Goal: Information Seeking & Learning: Learn about a topic

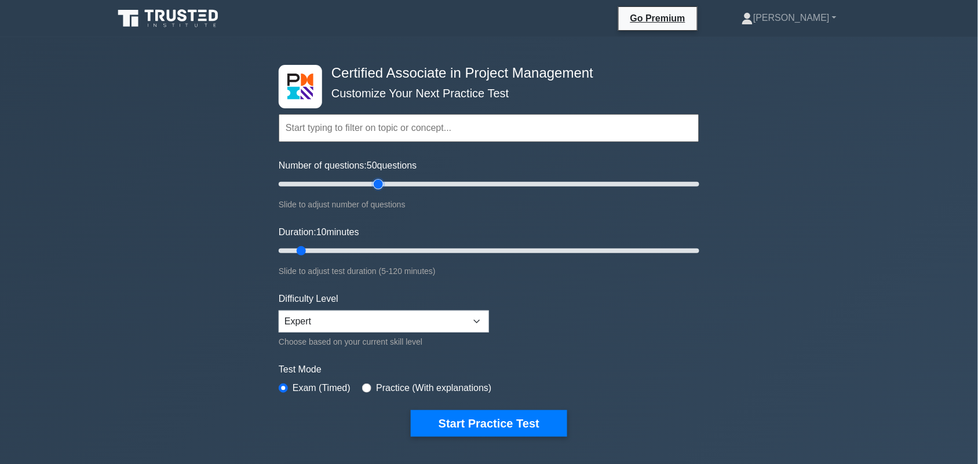
drag, startPoint x: 301, startPoint y: 180, endPoint x: 372, endPoint y: 216, distance: 78.5
type input "50"
click at [380, 190] on input "Number of questions: 50 questions" at bounding box center [489, 184] width 421 height 14
drag, startPoint x: 303, startPoint y: 249, endPoint x: 380, endPoint y: 242, distance: 77.4
type input "30"
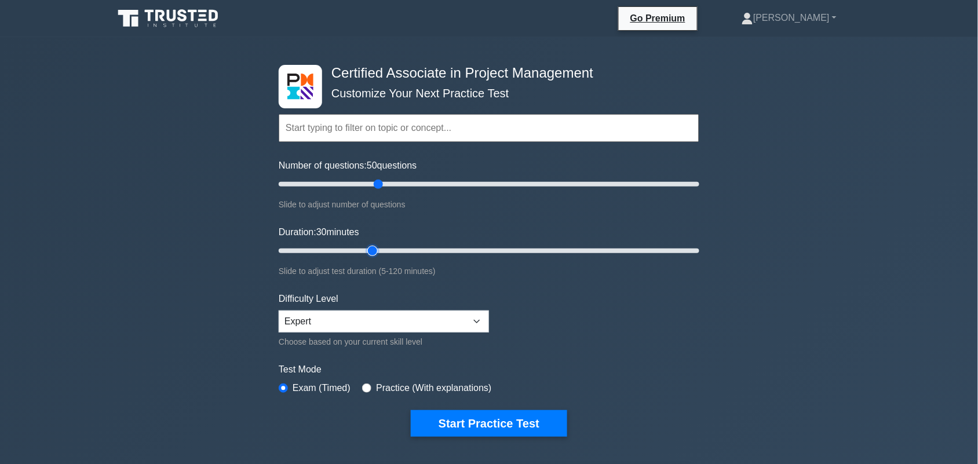
click at [380, 244] on input "Duration: 30 minutes" at bounding box center [489, 251] width 421 height 14
drag, startPoint x: 373, startPoint y: 184, endPoint x: 329, endPoint y: 189, distance: 43.8
type input "25"
click at [329, 189] on input "Number of questions: 25 questions" at bounding box center [489, 184] width 421 height 14
click at [362, 385] on input "radio" at bounding box center [366, 388] width 9 height 9
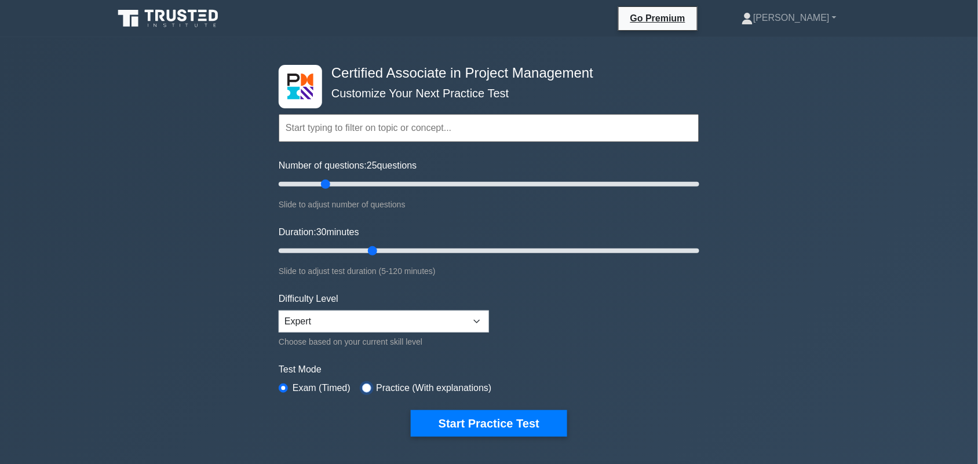
radio input "true"
drag, startPoint x: 285, startPoint y: 383, endPoint x: 545, endPoint y: 436, distance: 265.1
click at [286, 384] on input "radio" at bounding box center [283, 388] width 9 height 9
radio input "true"
click at [515, 418] on button "Start Practice Test" at bounding box center [489, 423] width 156 height 27
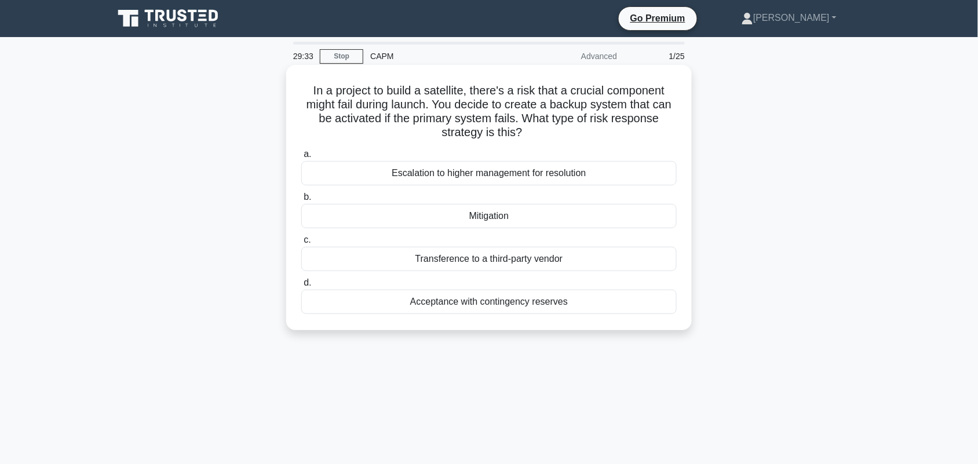
click at [506, 216] on div "Mitigation" at bounding box center [489, 216] width 376 height 24
click at [301, 201] on input "b. Mitigation" at bounding box center [301, 198] width 0 height 8
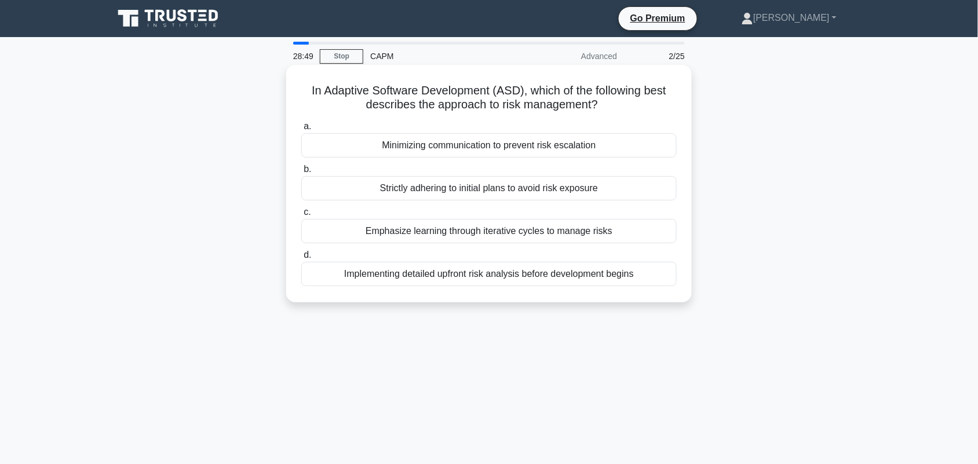
click at [467, 233] on div "Emphasize learning through iterative cycles to manage risks" at bounding box center [489, 231] width 376 height 24
click at [301, 216] on input "c. Emphasize learning through iterative cycles to manage risks" at bounding box center [301, 213] width 0 height 8
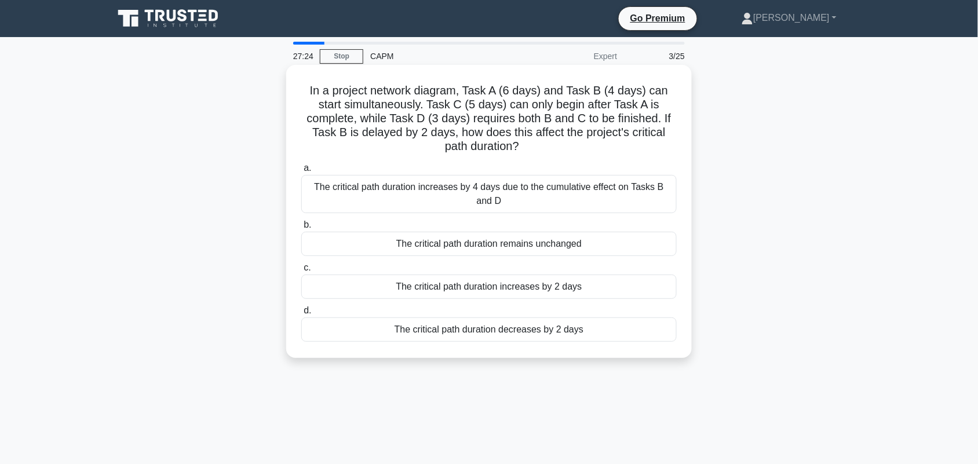
click at [516, 247] on div "The critical path duration remains unchanged" at bounding box center [489, 244] width 376 height 24
click at [301, 229] on input "b. The critical path duration remains unchanged" at bounding box center [301, 225] width 0 height 8
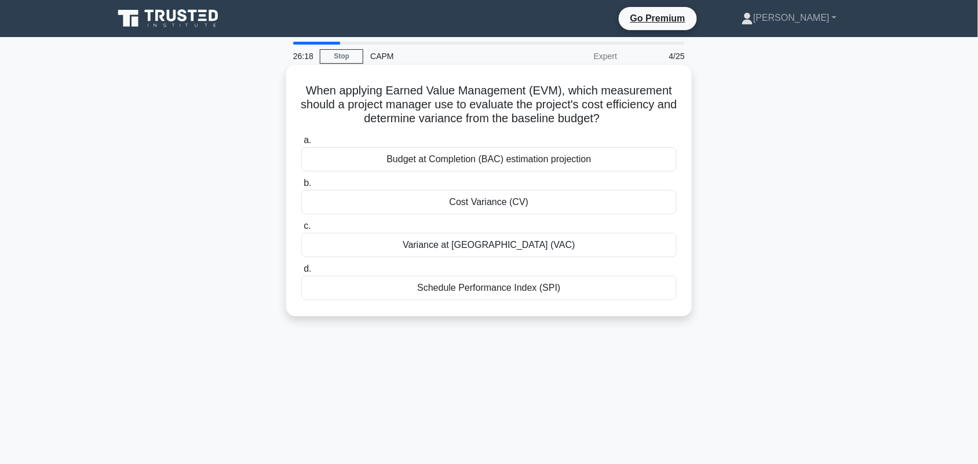
click at [497, 203] on div "Cost Variance (CV)" at bounding box center [489, 202] width 376 height 24
click at [301, 187] on input "b. Cost Variance (CV)" at bounding box center [301, 184] width 0 height 8
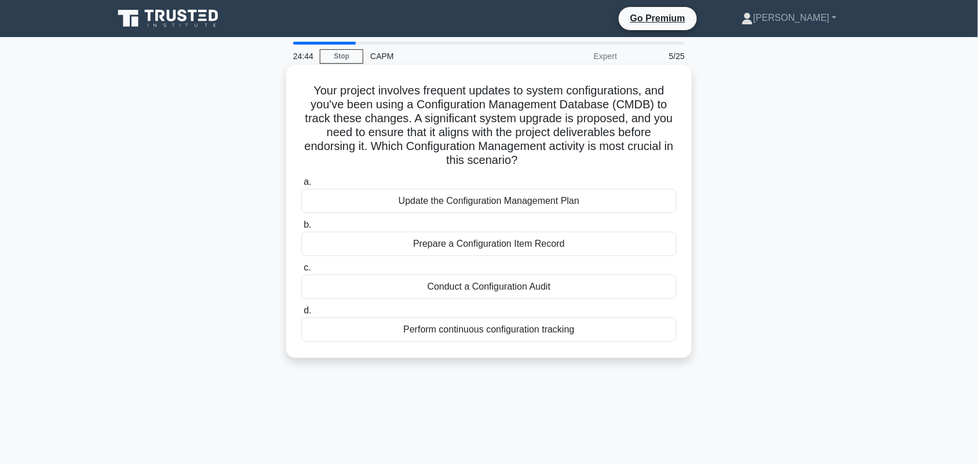
click at [477, 288] on div "Conduct a Configuration Audit" at bounding box center [489, 287] width 376 height 24
click at [301, 272] on input "c. Conduct a Configuration Audit" at bounding box center [301, 268] width 0 height 8
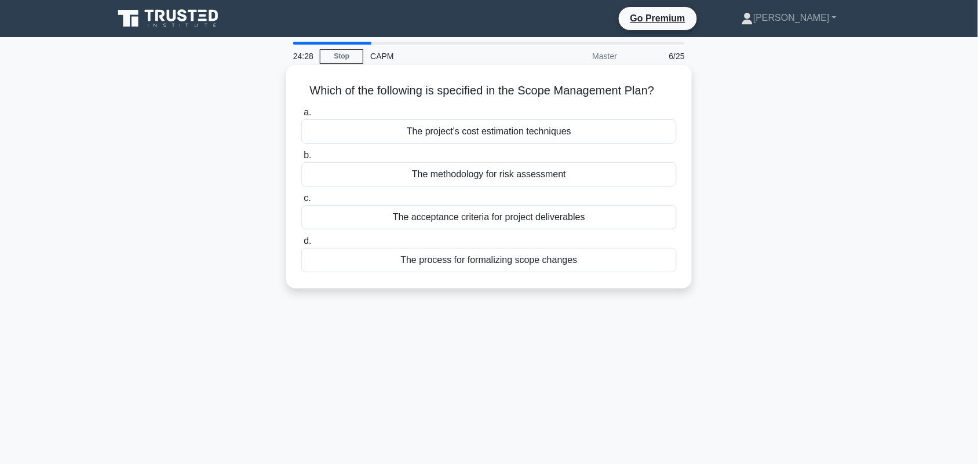
click at [490, 221] on div "The acceptance criteria for project deliverables" at bounding box center [489, 217] width 376 height 24
click at [301, 202] on input "c. The acceptance criteria for project deliverables" at bounding box center [301, 199] width 0 height 8
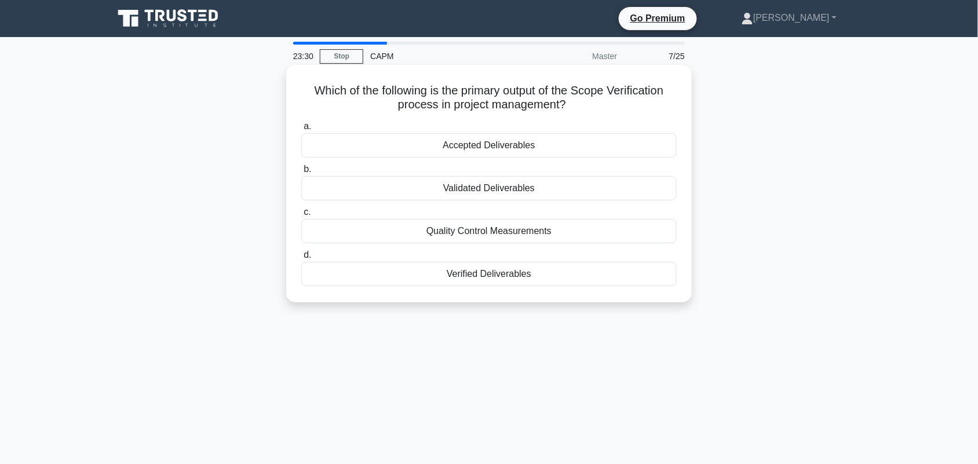
click at [490, 279] on div "Verified Deliverables" at bounding box center [489, 274] width 376 height 24
click at [301, 259] on input "d. Verified Deliverables" at bounding box center [301, 256] width 0 height 8
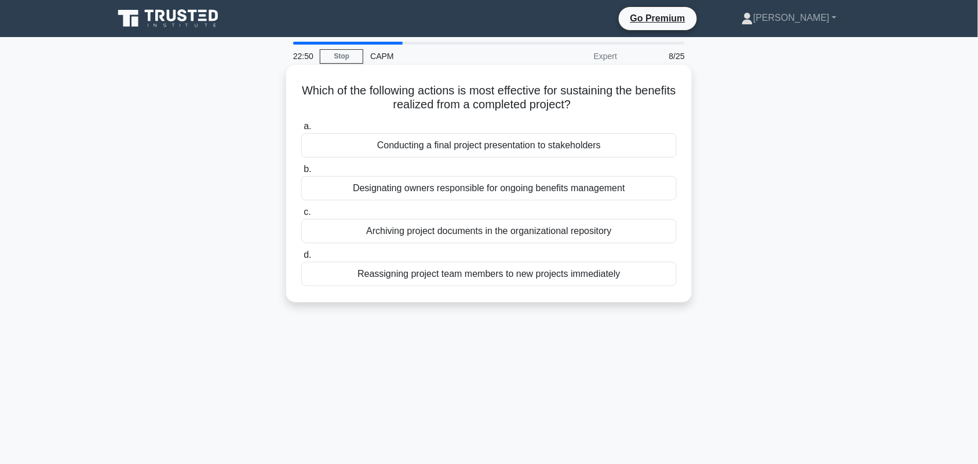
click at [478, 148] on div "Conducting a final project presentation to stakeholders" at bounding box center [489, 145] width 376 height 24
click at [301, 130] on input "a. Conducting a final project presentation to stakeholders" at bounding box center [301, 127] width 0 height 8
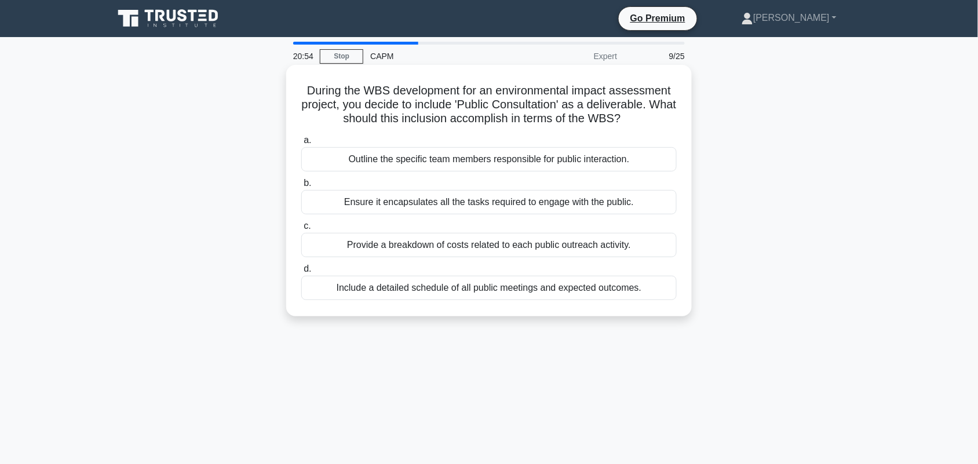
click at [601, 242] on div "Provide a breakdown of costs related to each public outreach activity." at bounding box center [489, 245] width 376 height 24
click at [301, 230] on input "c. Provide a breakdown of costs related to each public outreach activity." at bounding box center [301, 227] width 0 height 8
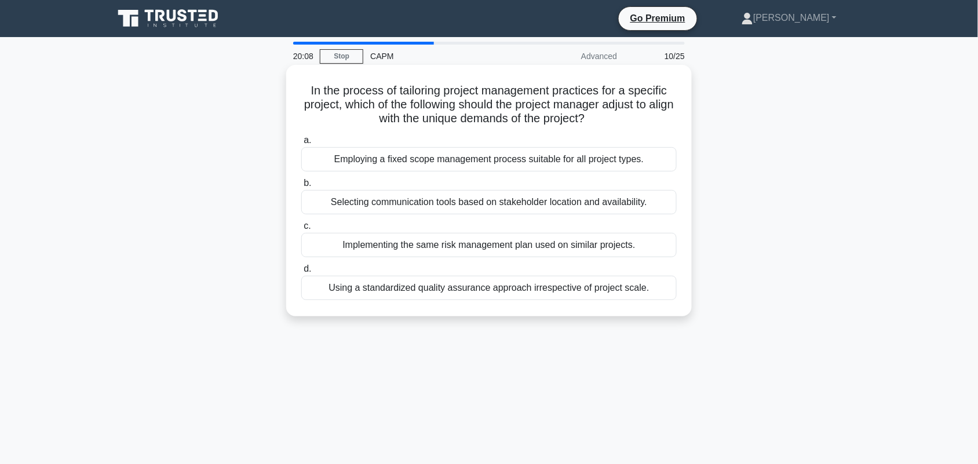
click at [329, 203] on div "Selecting communication tools based on stakeholder location and availability." at bounding box center [489, 202] width 376 height 24
click at [301, 187] on input "b. Selecting communication tools based on stakeholder location and availability." at bounding box center [301, 184] width 0 height 8
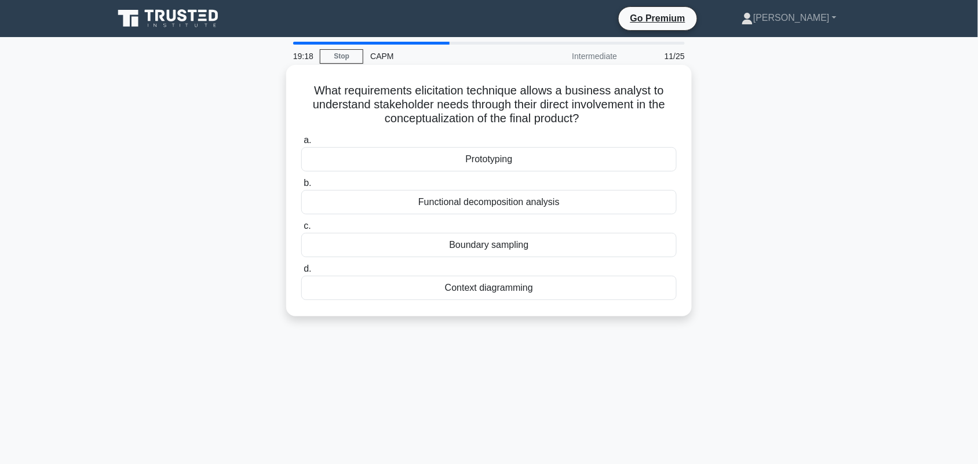
click at [460, 199] on div "Functional decomposition analysis" at bounding box center [489, 202] width 376 height 24
click at [301, 187] on input "b. Functional decomposition analysis" at bounding box center [301, 184] width 0 height 8
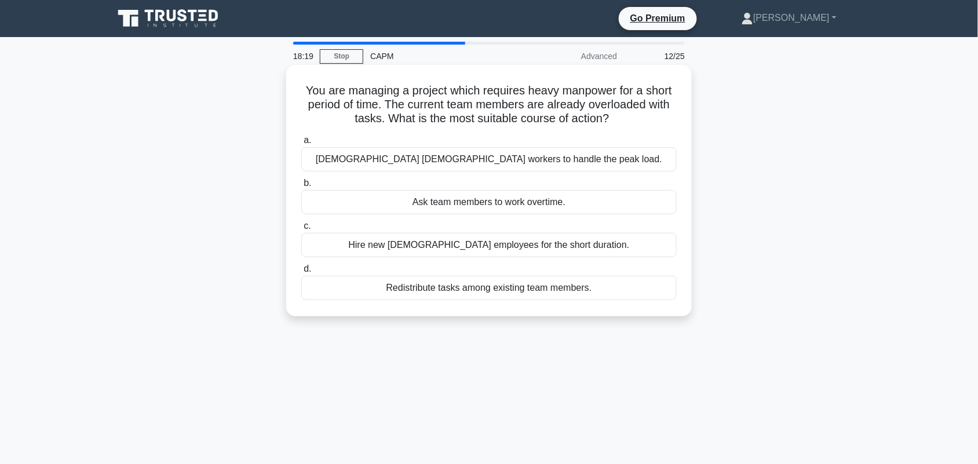
click at [485, 163] on div "[DEMOGRAPHIC_DATA] [DEMOGRAPHIC_DATA] workers to handle the peak load." at bounding box center [489, 159] width 376 height 24
click at [301, 144] on input "a. Contract temporary workers to handle the peak load." at bounding box center [301, 141] width 0 height 8
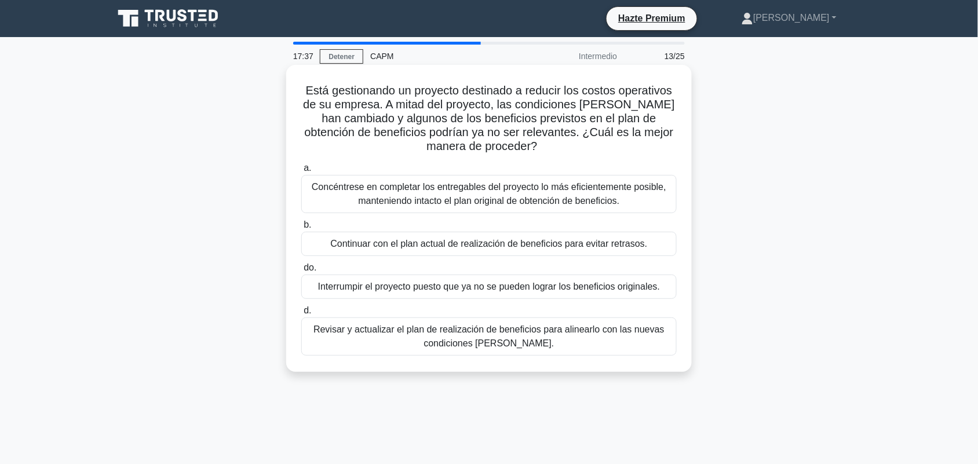
click at [514, 348] on font "Revisar y actualizar el plan de realización de beneficios para alinearlo con la…" at bounding box center [489, 337] width 351 height 24
click at [301, 315] on input "d. Revisar y actualizar el plan de realización de beneficios para alinearlo con…" at bounding box center [301, 311] width 0 height 8
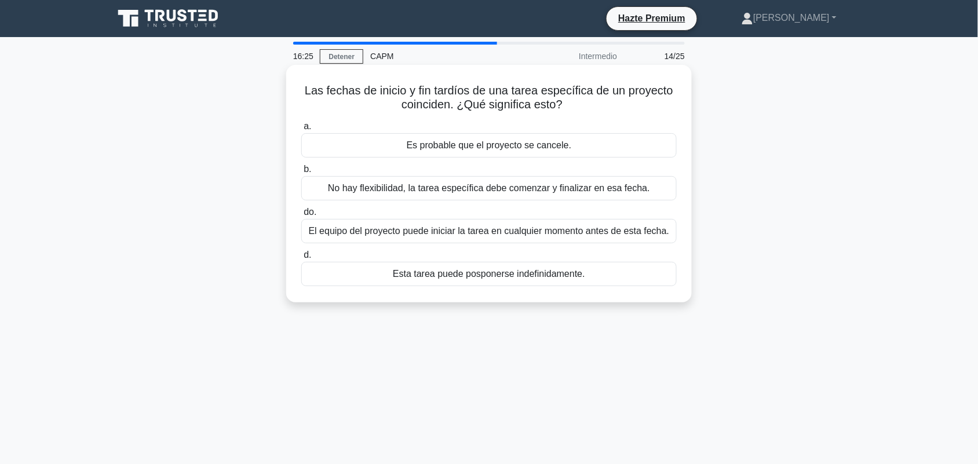
click at [474, 193] on font "No hay flexibilidad, la tarea específica debe comenzar y finalizar en esa fecha." at bounding box center [489, 188] width 322 height 10
click at [301, 173] on input "b. No hay flexibilidad, la tarea específica debe comenzar y finalizar en esa fe…" at bounding box center [301, 170] width 0 height 8
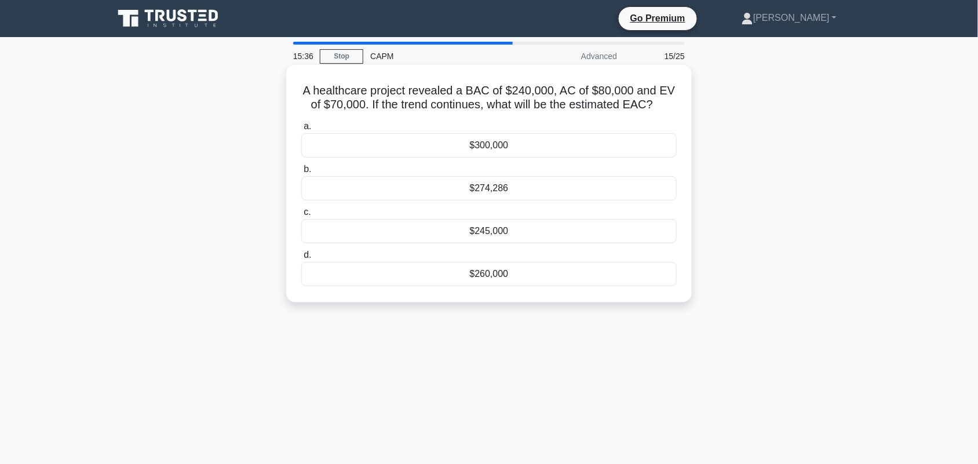
click at [545, 190] on div "$274,286" at bounding box center [489, 188] width 376 height 24
click at [301, 173] on input "b. $274,286" at bounding box center [301, 170] width 0 height 8
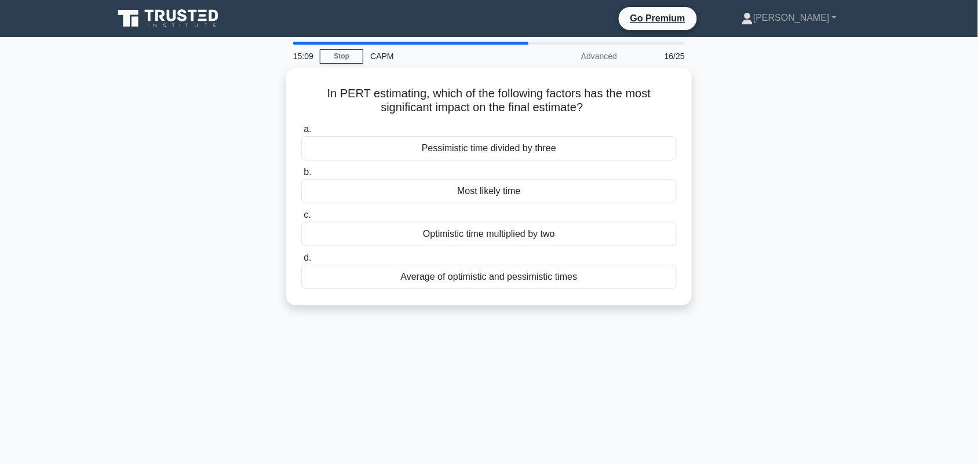
click at [545, 190] on div "Most likely time" at bounding box center [489, 191] width 376 height 24
click at [301, 176] on input "b. Most likely time" at bounding box center [301, 173] width 0 height 8
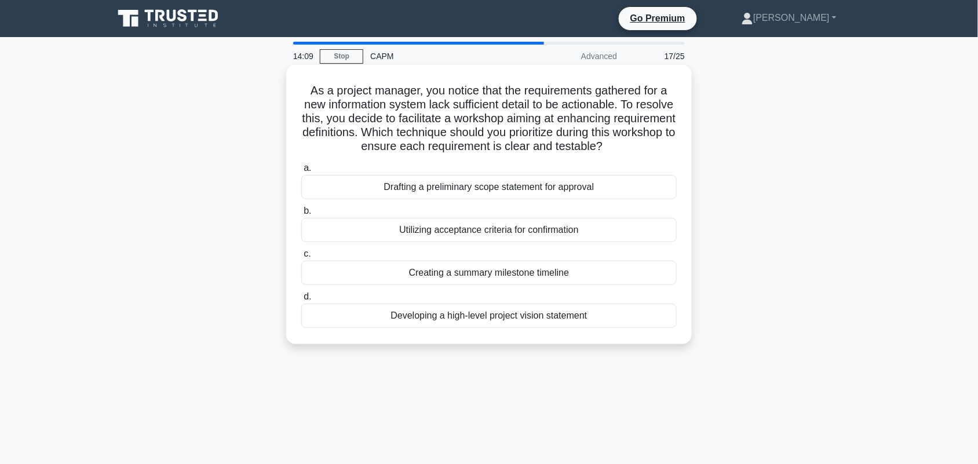
click at [552, 227] on div "Utilizing acceptance criteria for confirmation" at bounding box center [489, 230] width 376 height 24
click at [301, 215] on input "b. Utilizing acceptance criteria for confirmation" at bounding box center [301, 212] width 0 height 8
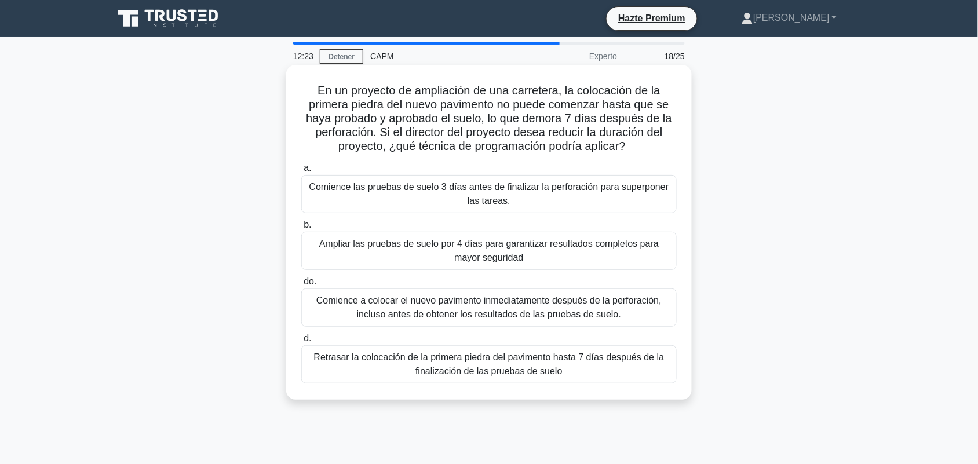
click at [626, 194] on font "Comience las pruebas de suelo 3 días antes de finalizar la perforación para sup…" at bounding box center [490, 194] width 360 height 24
click at [301, 172] on input "a. Comience las pruebas de suelo 3 días antes de finalizar la perforación para …" at bounding box center [301, 169] width 0 height 8
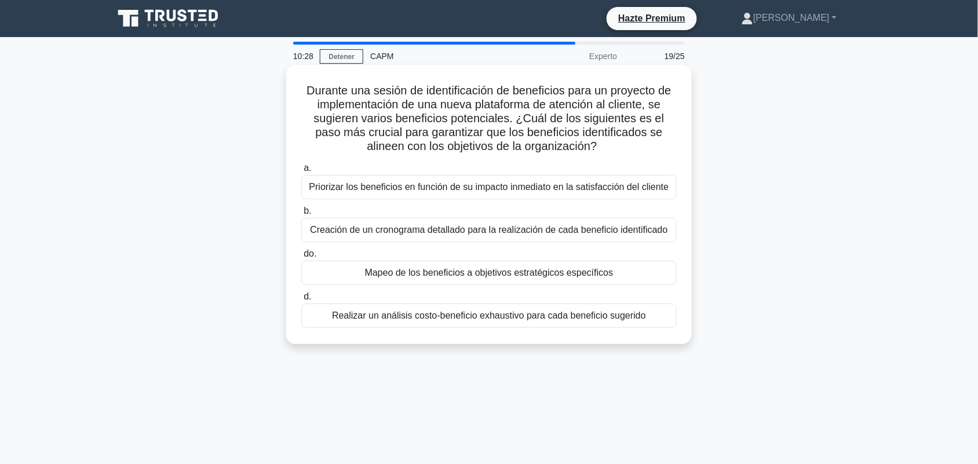
click at [494, 320] on font "Realizar un análisis costo-beneficio exhaustivo para cada beneficio sugerido" at bounding box center [489, 316] width 314 height 10
click at [301, 301] on input "d. Realizar un análisis costo-beneficio exhaustivo para cada beneficio sugerido" at bounding box center [301, 297] width 0 height 8
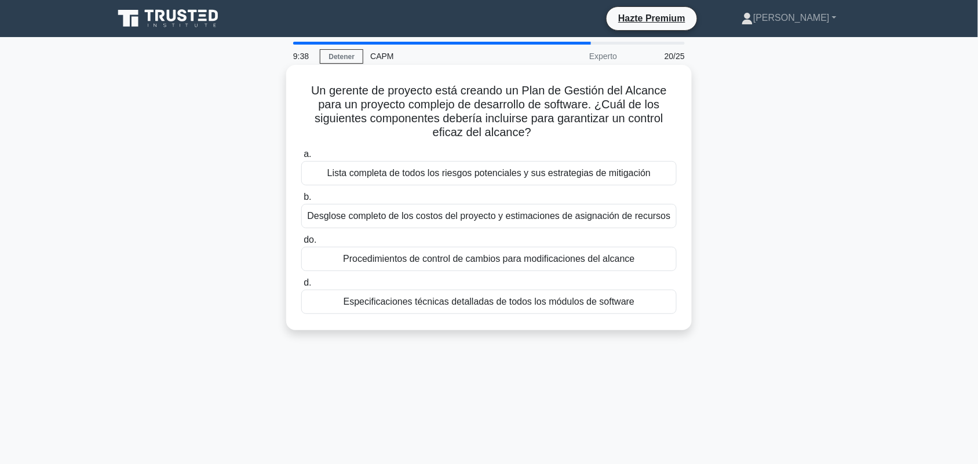
click at [461, 266] on font "Procedimientos de control de cambios para modificaciones del alcance" at bounding box center [489, 259] width 292 height 14
click at [301, 244] on input "do. Procedimientos de control de cambios para modificaciones del alcance" at bounding box center [301, 240] width 0 height 8
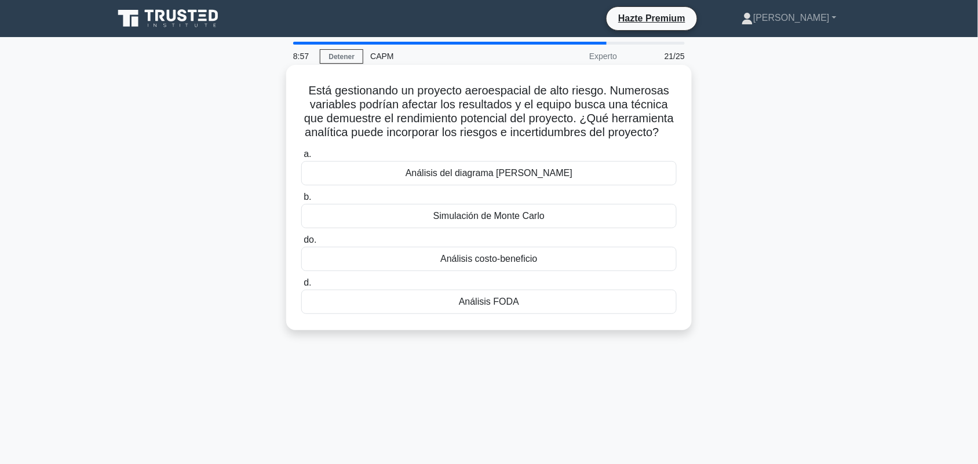
click at [541, 221] on font "Simulación de Monte Carlo" at bounding box center [489, 216] width 111 height 10
click at [301, 201] on input "b. Simulación de Monte Carlo" at bounding box center [301, 198] width 0 height 8
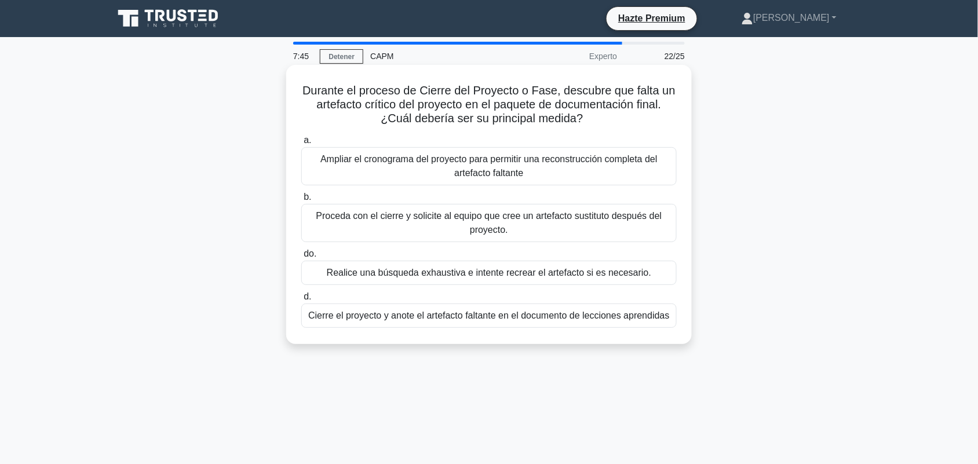
click at [338, 274] on font "Realice una búsqueda exhaustiva e intente recrear el artefacto si es necesario." at bounding box center [489, 273] width 325 height 10
click at [301, 258] on input "do. Realice una búsqueda exhaustiva e intente recrear el artefacto si es necesa…" at bounding box center [301, 254] width 0 height 8
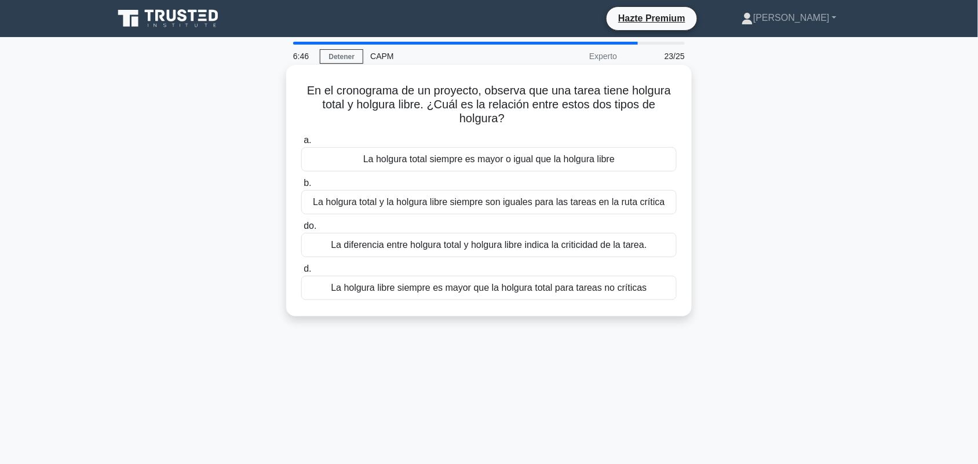
click at [475, 161] on font "La holgura total siempre es mayor o igual que la holgura libre" at bounding box center [489, 159] width 252 height 10
click at [301, 144] on input "a. La holgura total siempre es mayor o igual que la holgura libre" at bounding box center [301, 141] width 0 height 8
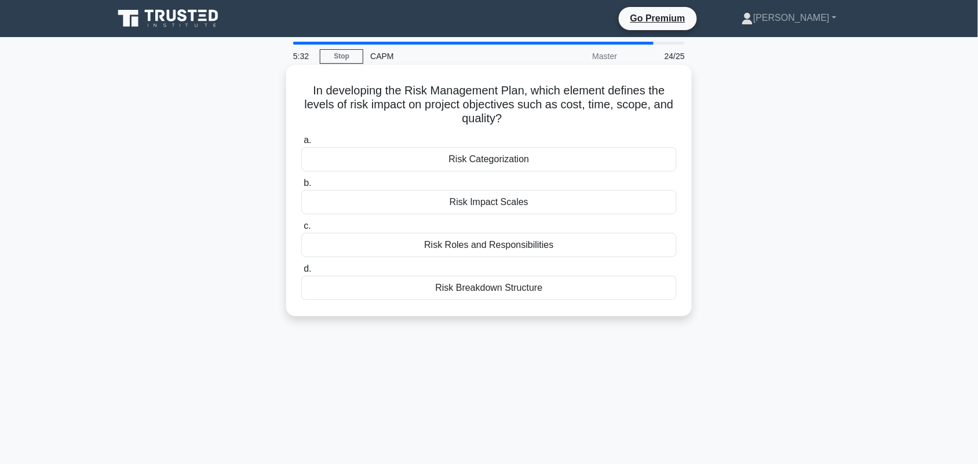
click at [423, 206] on div "Risk Impact Scales" at bounding box center [489, 202] width 376 height 24
click at [301, 187] on input "b. Risk Impact Scales" at bounding box center [301, 184] width 0 height 8
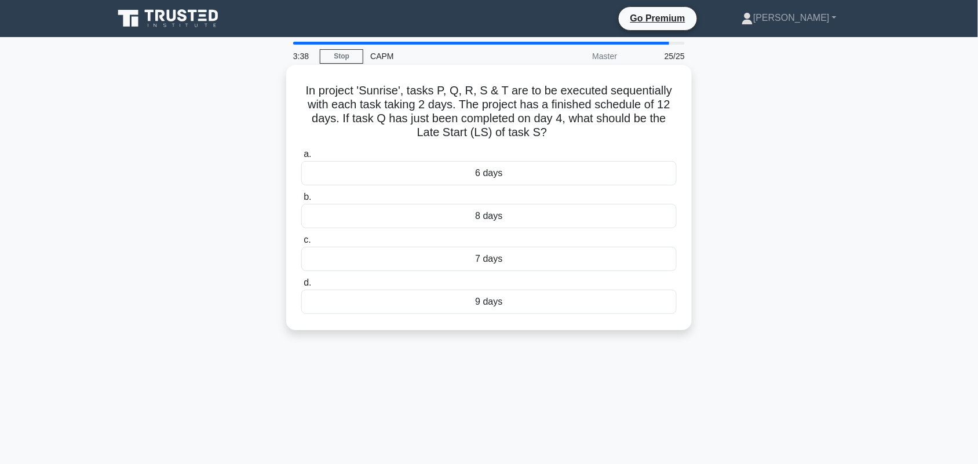
click at [497, 224] on div "8 days" at bounding box center [489, 216] width 376 height 24
click at [301, 201] on input "b. 8 days" at bounding box center [301, 198] width 0 height 8
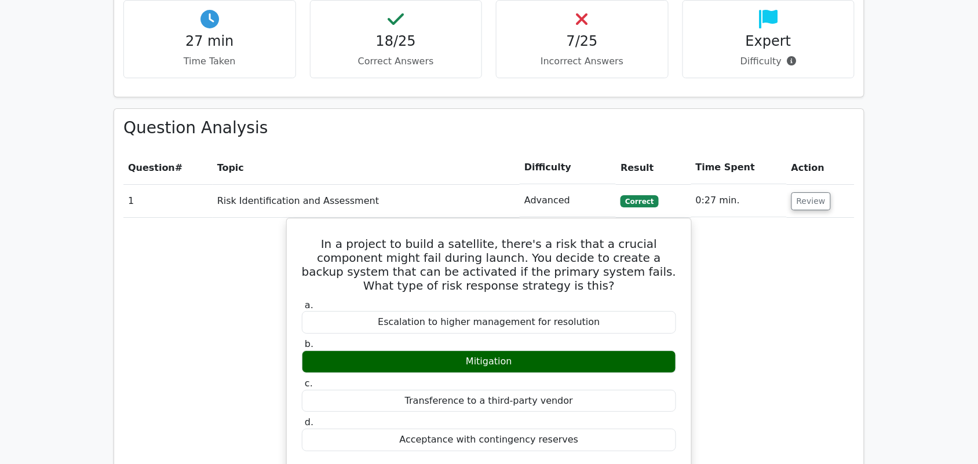
scroll to position [1159, 0]
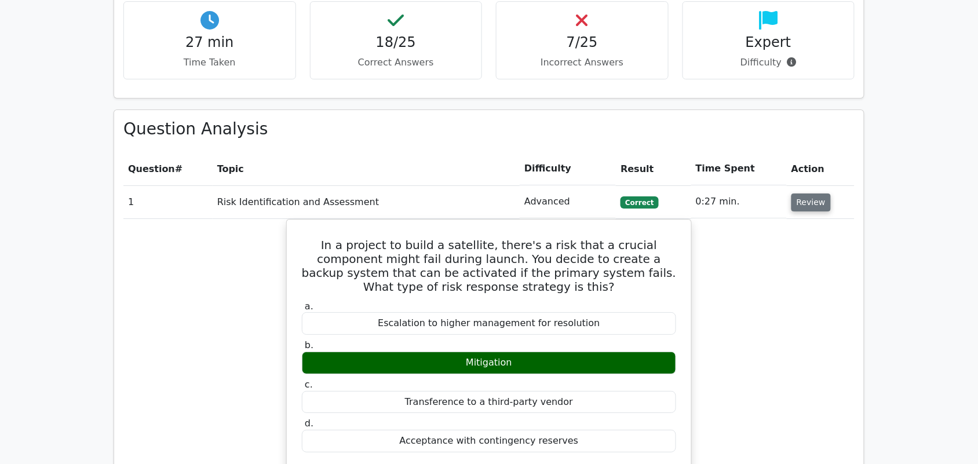
click at [814, 194] on button "Review" at bounding box center [811, 203] width 39 height 18
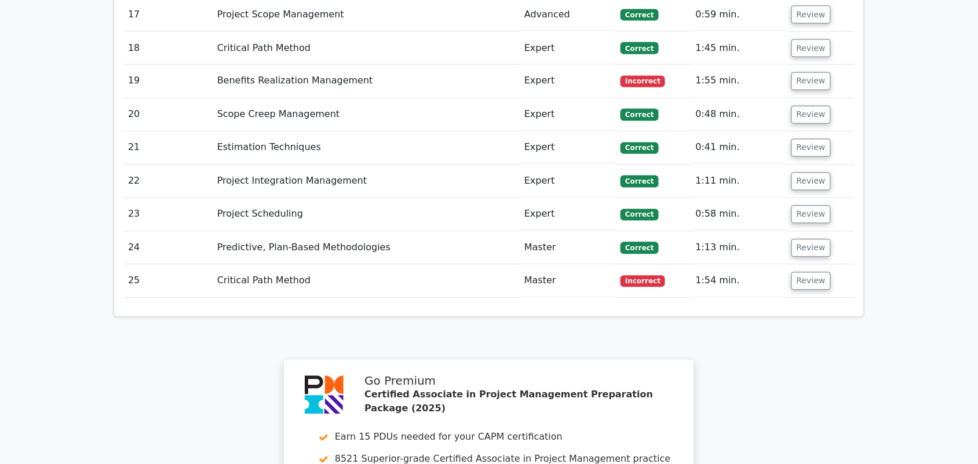
scroll to position [1884, 0]
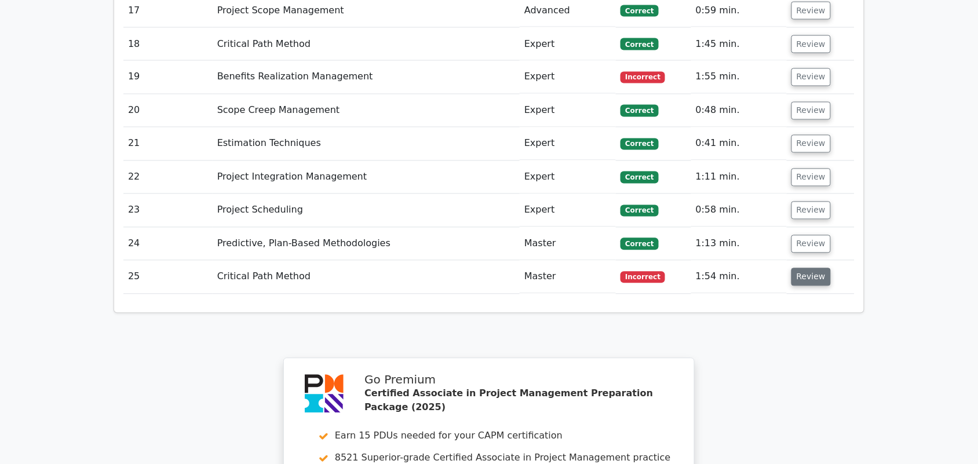
click at [807, 268] on button "Review" at bounding box center [811, 277] width 39 height 18
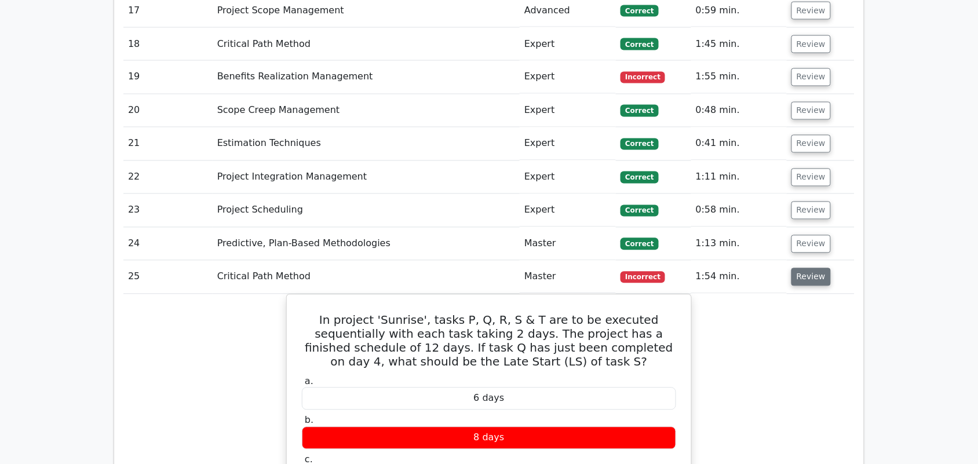
click at [821, 268] on button "Review" at bounding box center [811, 277] width 39 height 18
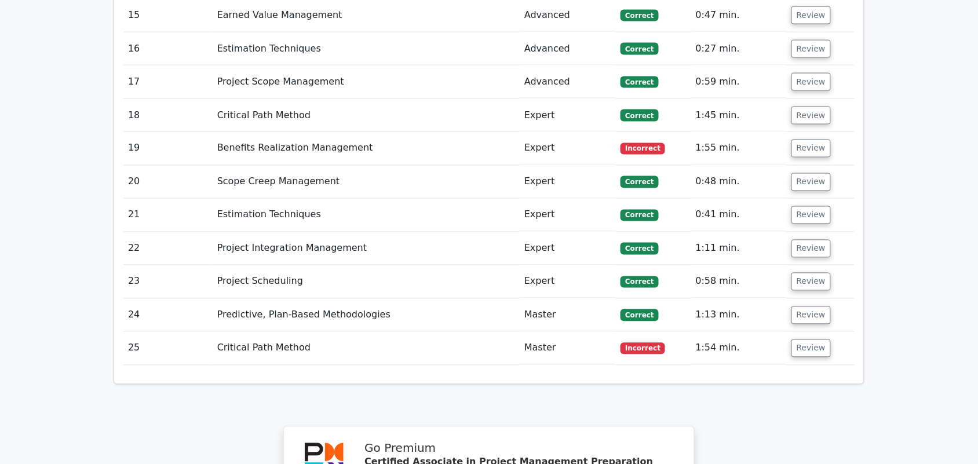
scroll to position [1666, 0]
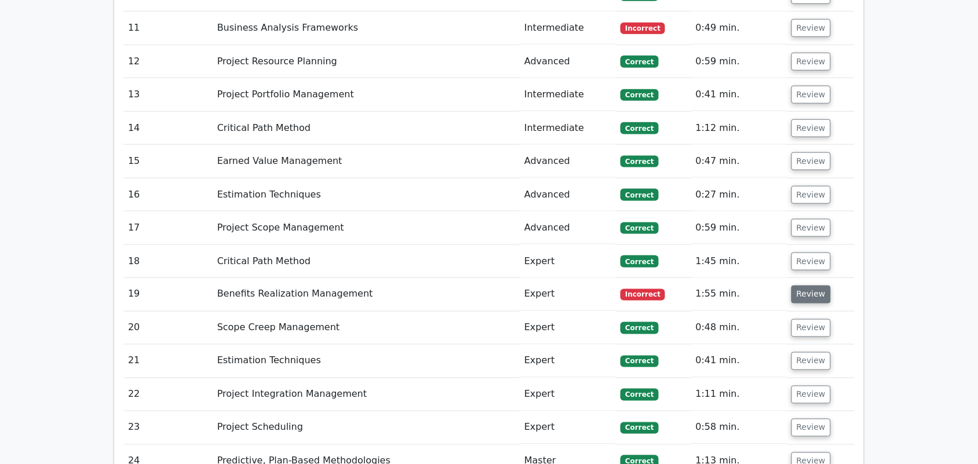
click at [798, 286] on button "Review" at bounding box center [811, 295] width 39 height 18
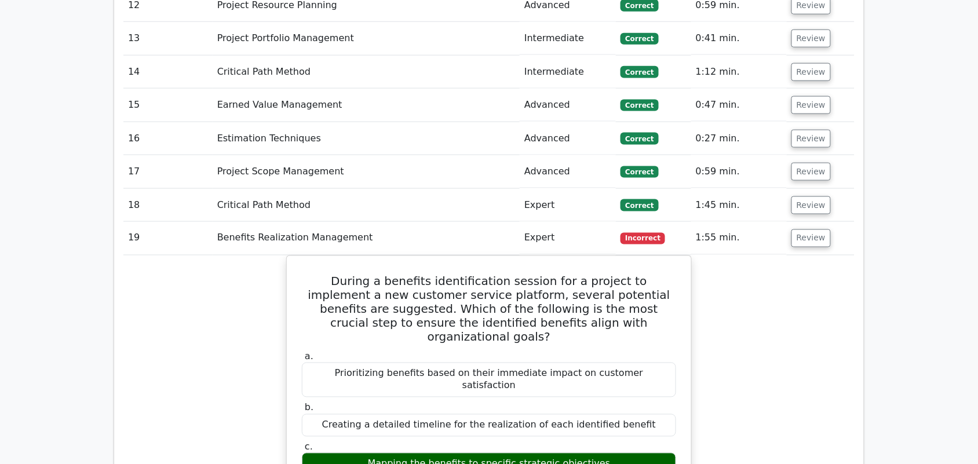
scroll to position [1811, 0]
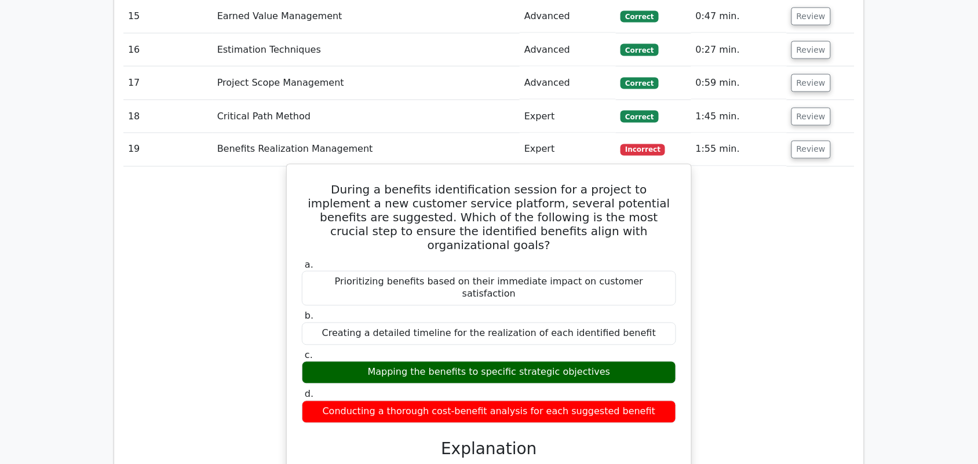
drag, startPoint x: 403, startPoint y: 351, endPoint x: 447, endPoint y: 348, distance: 44.7
click at [447, 401] on div "Conducting a thorough cost-benefit analysis for each suggested benefit" at bounding box center [489, 412] width 374 height 23
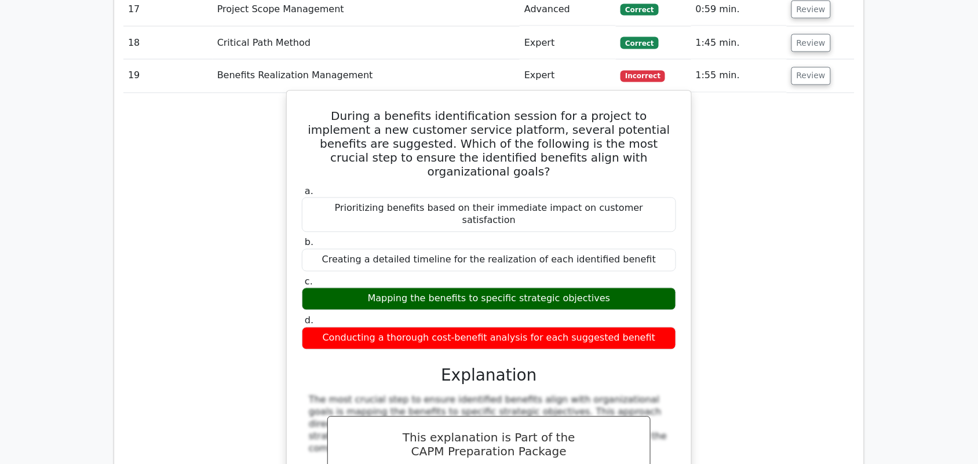
scroll to position [1956, 0]
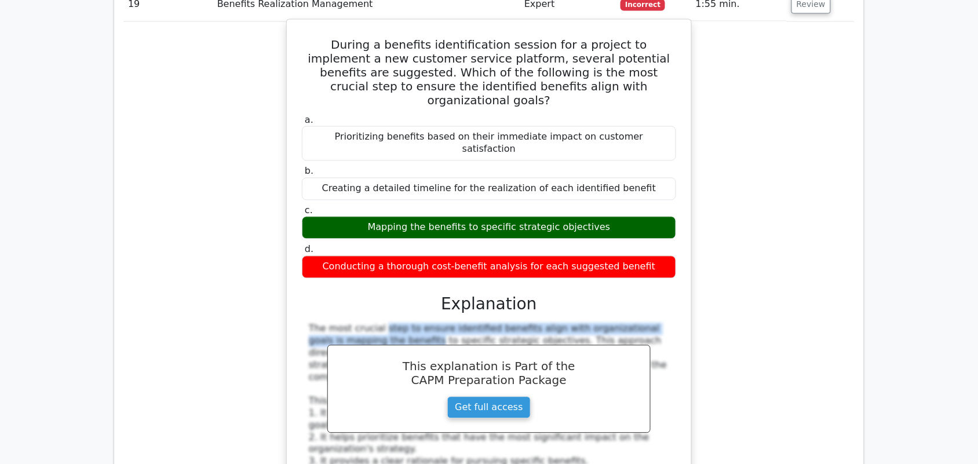
drag, startPoint x: 309, startPoint y: 265, endPoint x: 319, endPoint y: 278, distance: 16.9
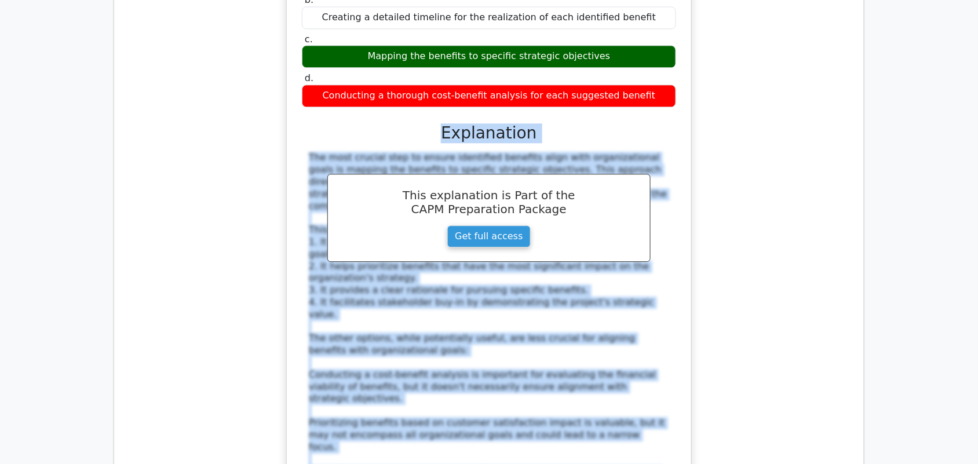
scroll to position [2174, 0]
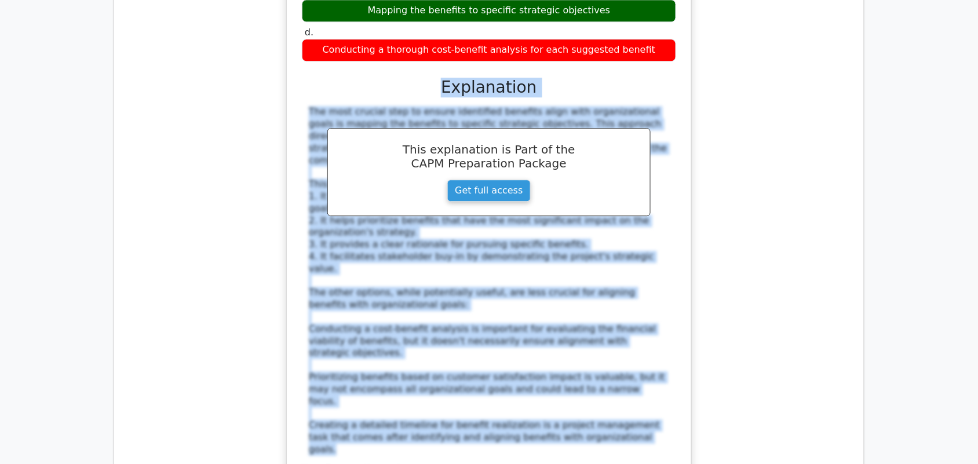
drag, startPoint x: 443, startPoint y: 242, endPoint x: 616, endPoint y: 328, distance: 192.6
click at [616, 328] on div "a. Prioritizing benefits based on their immediate impact on customer satisfacti…" at bounding box center [489, 198] width 377 height 606
copy div "Explanation The most crucial step to ensure identified benefits align with orga…"
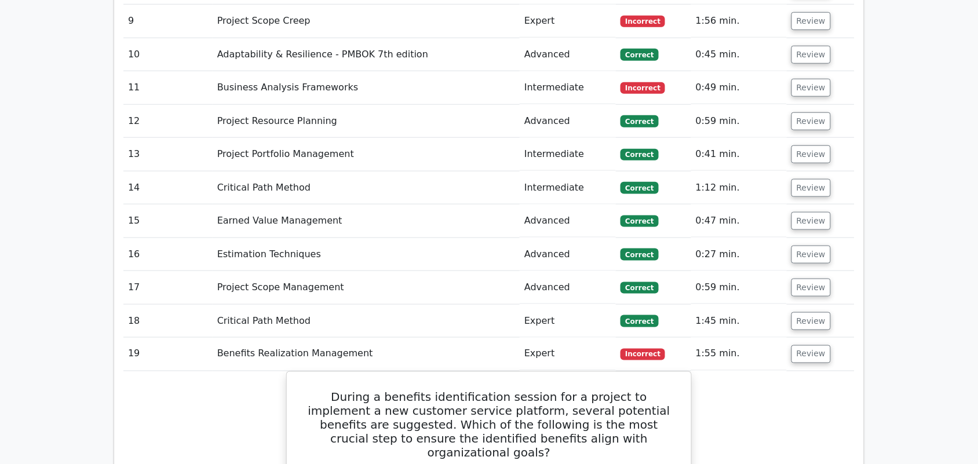
scroll to position [1594, 0]
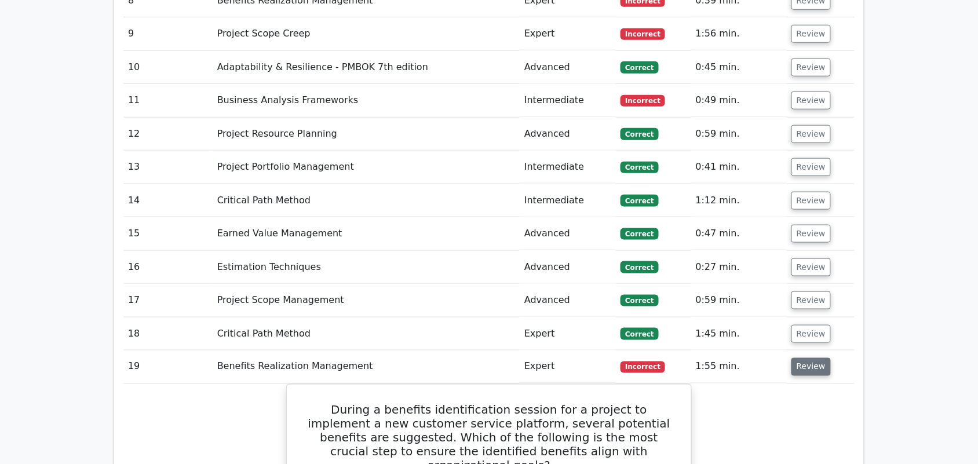
click at [812, 358] on button "Review" at bounding box center [811, 367] width 39 height 18
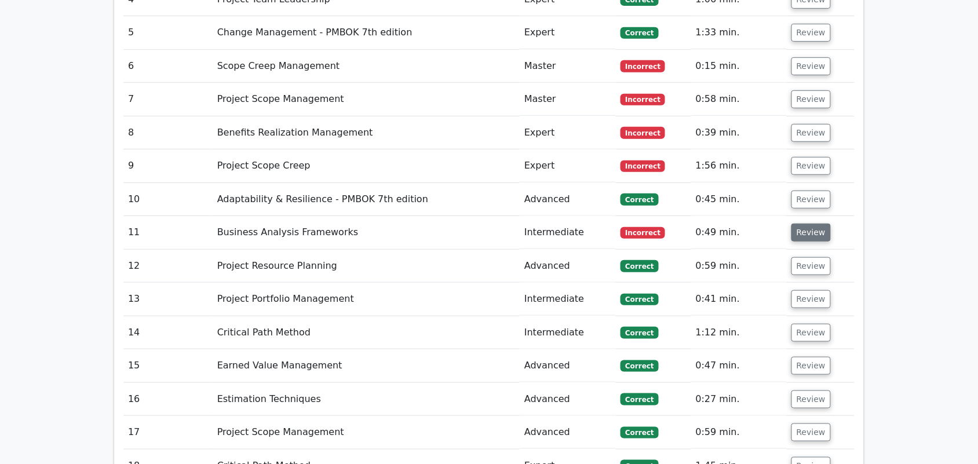
scroll to position [1449, 0]
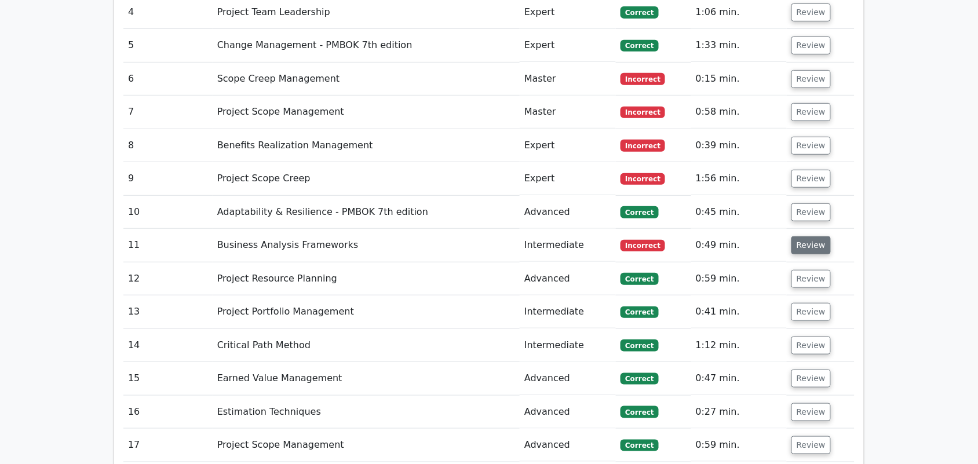
click at [803, 236] on button "Review" at bounding box center [811, 245] width 39 height 18
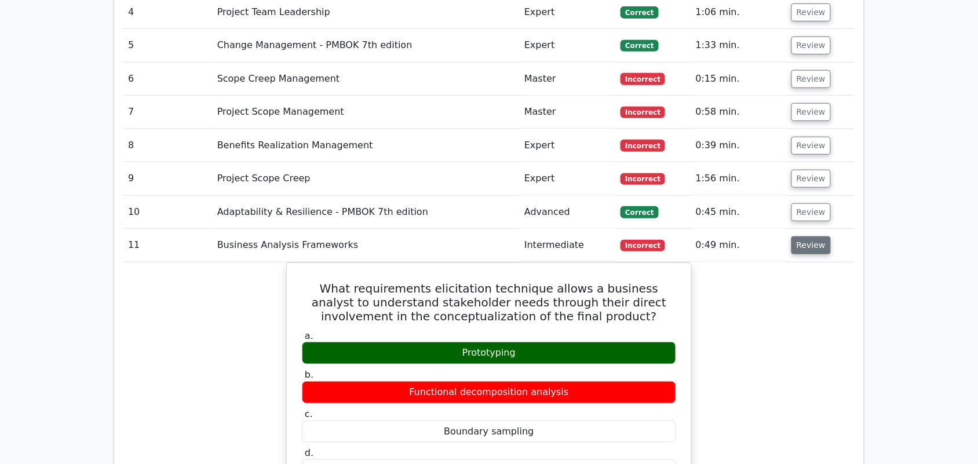
click at [803, 236] on button "Review" at bounding box center [811, 245] width 39 height 18
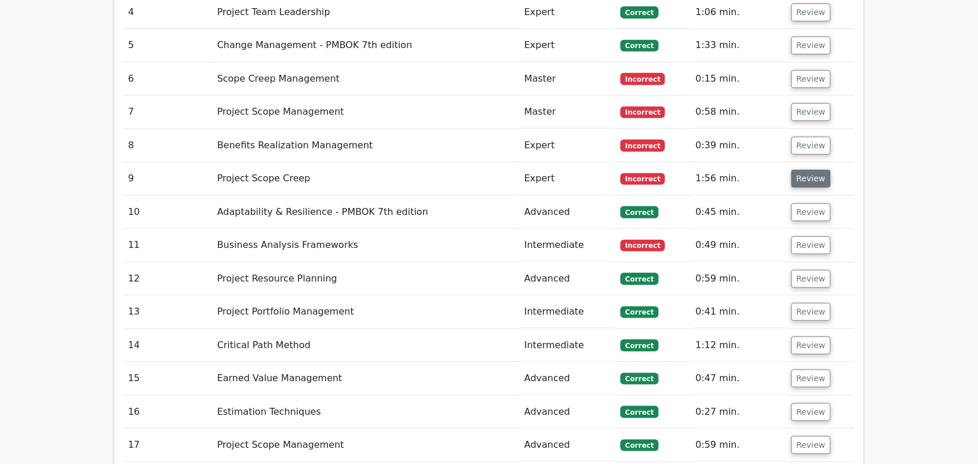
click at [798, 170] on button "Review" at bounding box center [811, 179] width 39 height 18
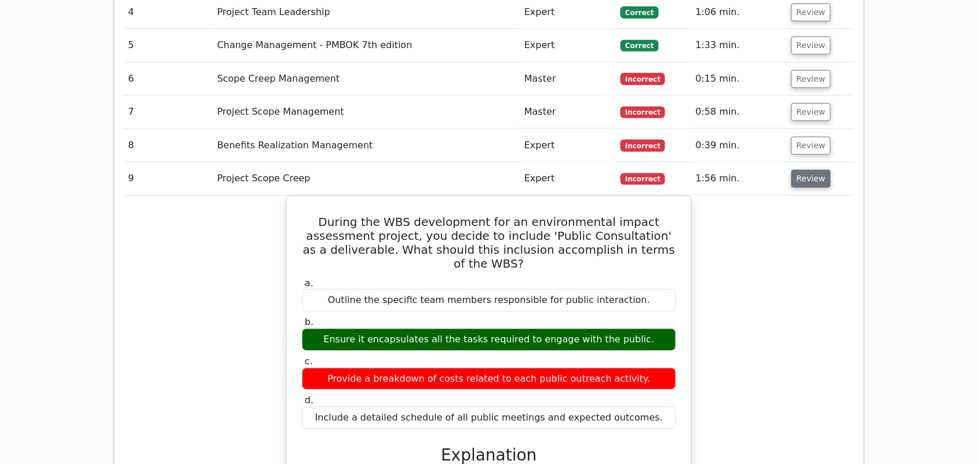
click at [807, 170] on button "Review" at bounding box center [811, 179] width 39 height 18
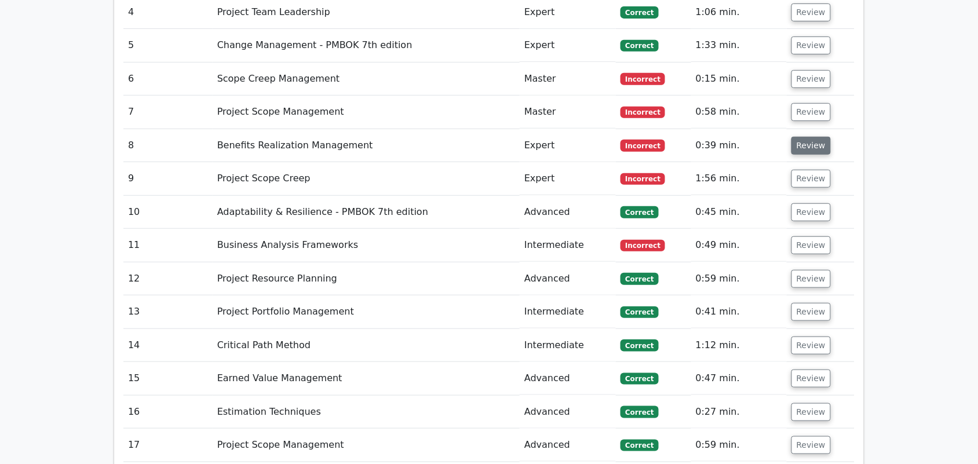
click at [806, 137] on button "Review" at bounding box center [811, 146] width 39 height 18
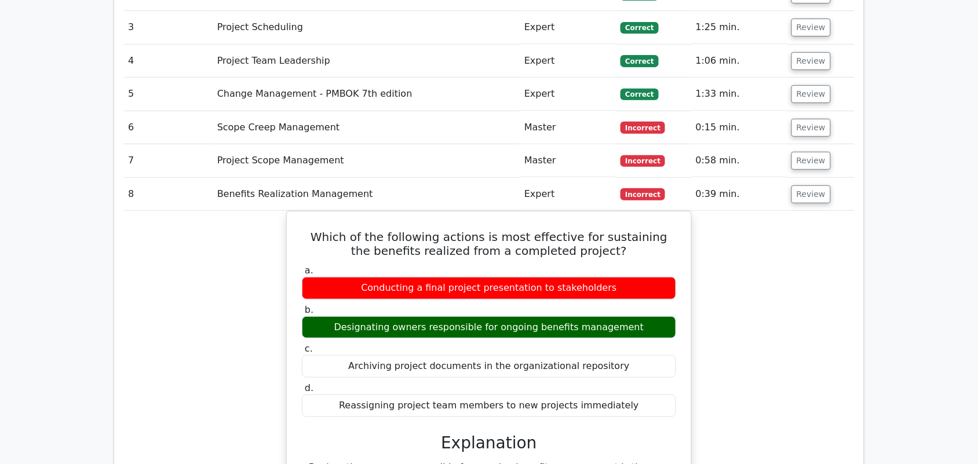
scroll to position [1384, 0]
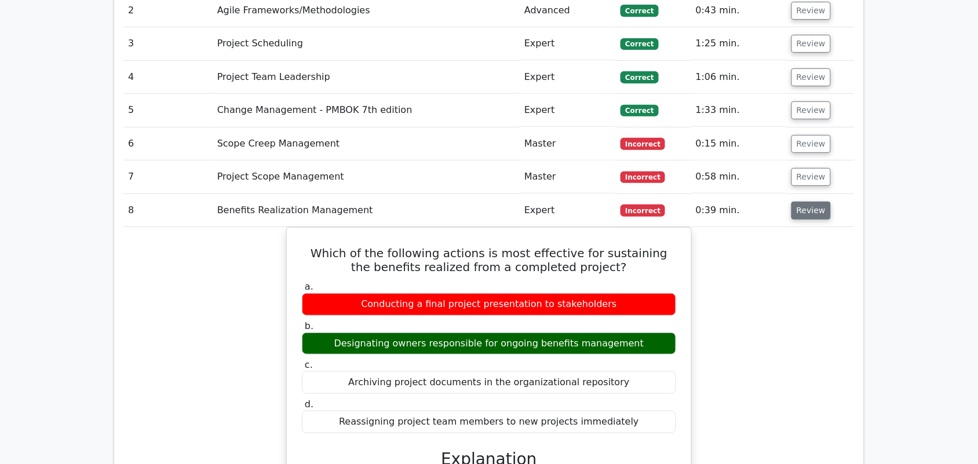
click at [803, 202] on button "Review" at bounding box center [811, 211] width 39 height 18
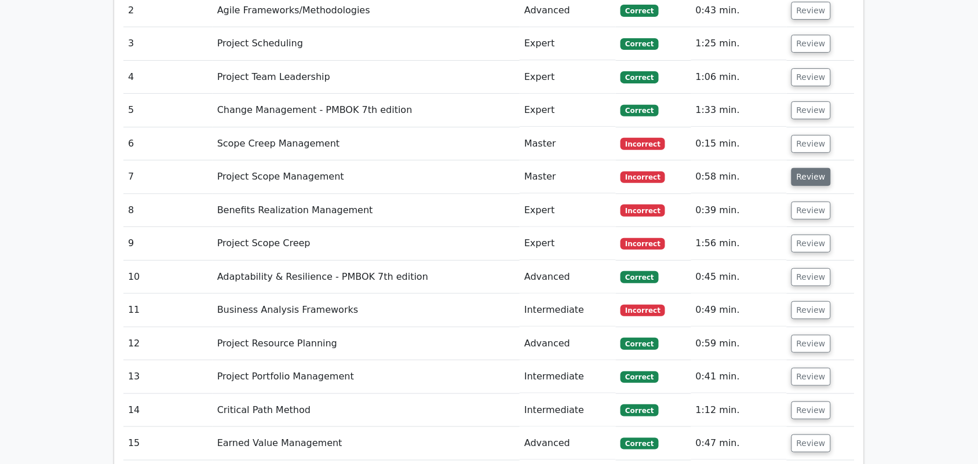
click at [803, 168] on button "Review" at bounding box center [811, 177] width 39 height 18
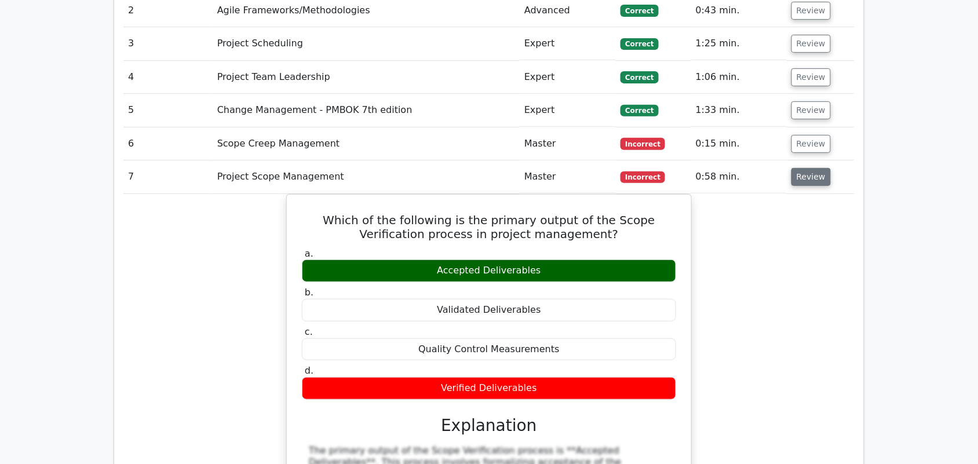
click at [807, 168] on button "Review" at bounding box center [811, 177] width 39 height 18
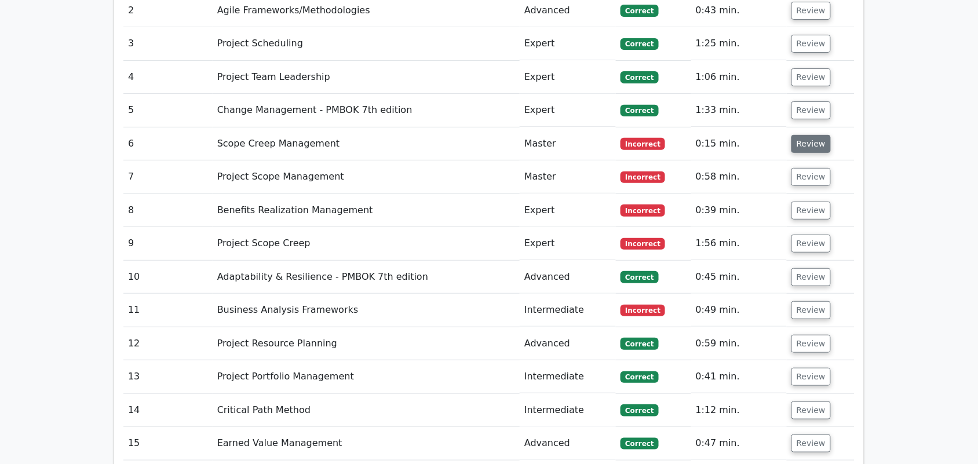
click at [810, 135] on button "Review" at bounding box center [811, 144] width 39 height 18
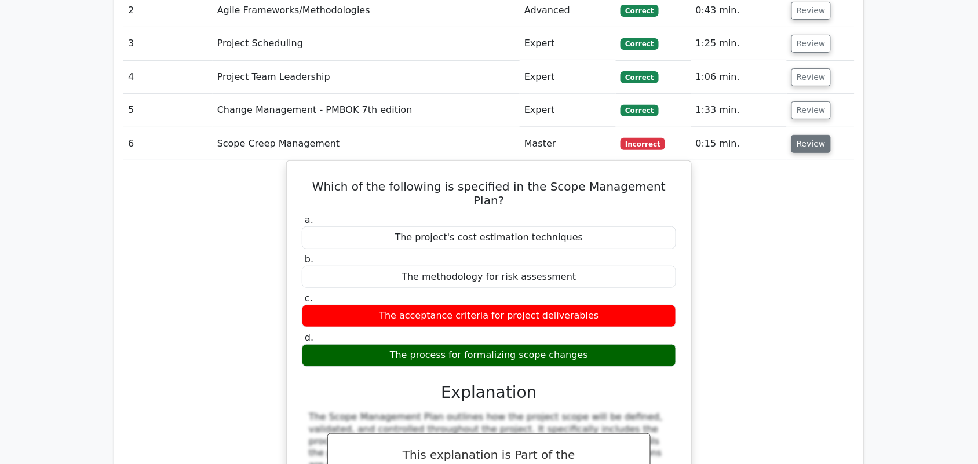
click at [798, 135] on button "Review" at bounding box center [811, 144] width 39 height 18
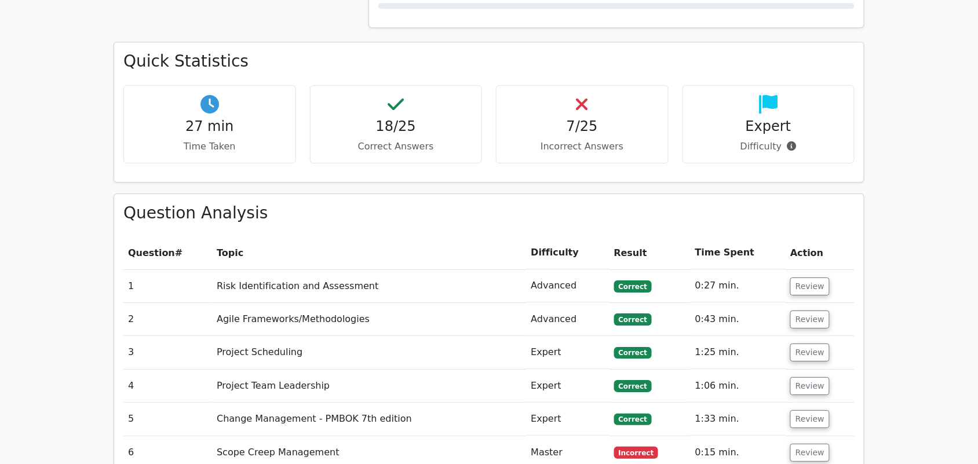
scroll to position [1105, 0]
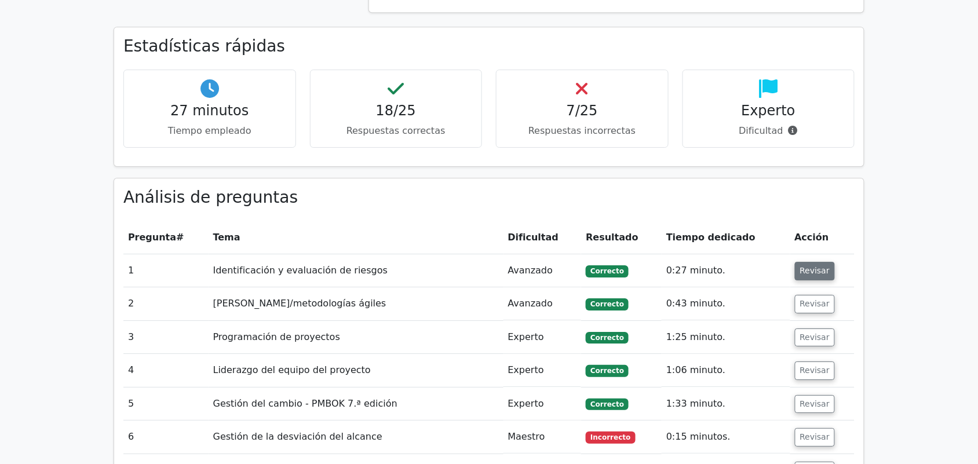
click at [807, 262] on button "Revisar" at bounding box center [815, 271] width 41 height 19
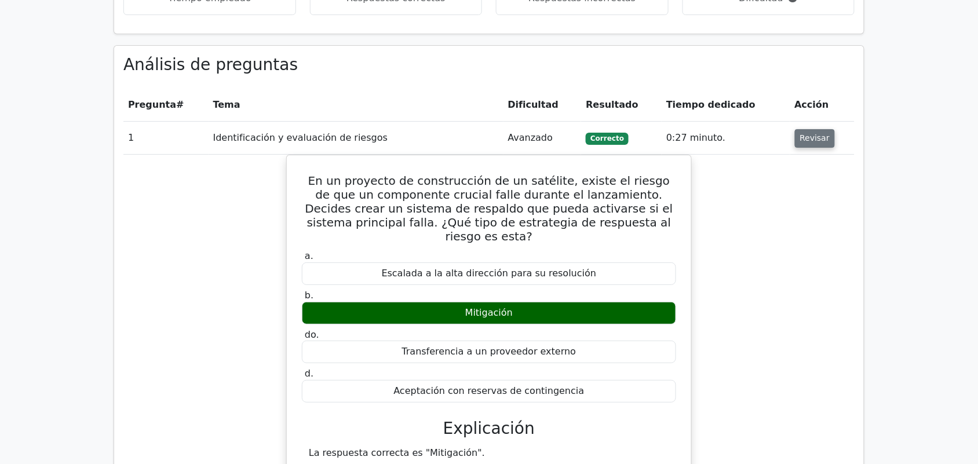
scroll to position [1250, 0]
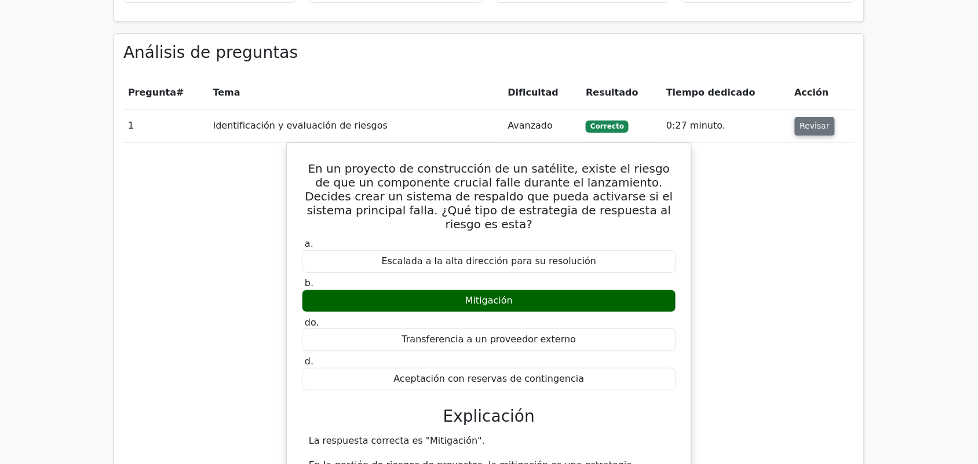
click at [821, 122] on font "Revisar" at bounding box center [815, 126] width 30 height 9
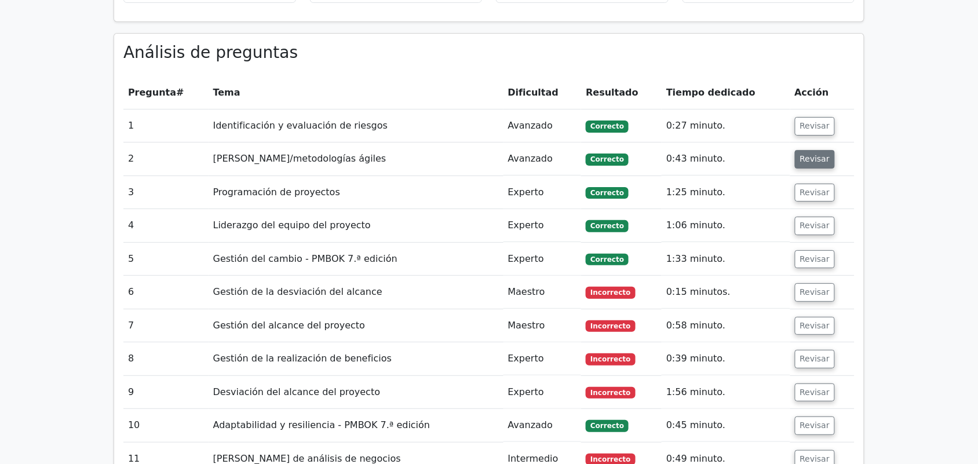
click at [817, 155] on font "Revisar" at bounding box center [815, 159] width 30 height 9
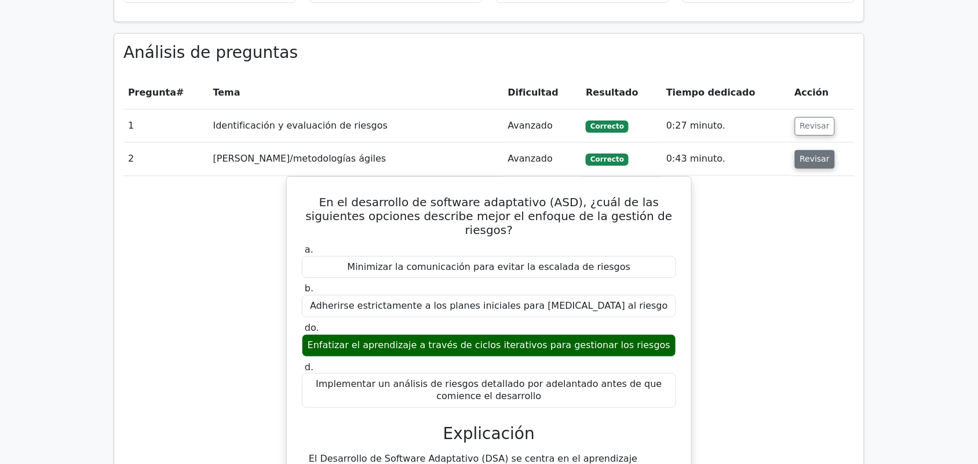
click at [817, 155] on font "Revisar" at bounding box center [815, 159] width 30 height 9
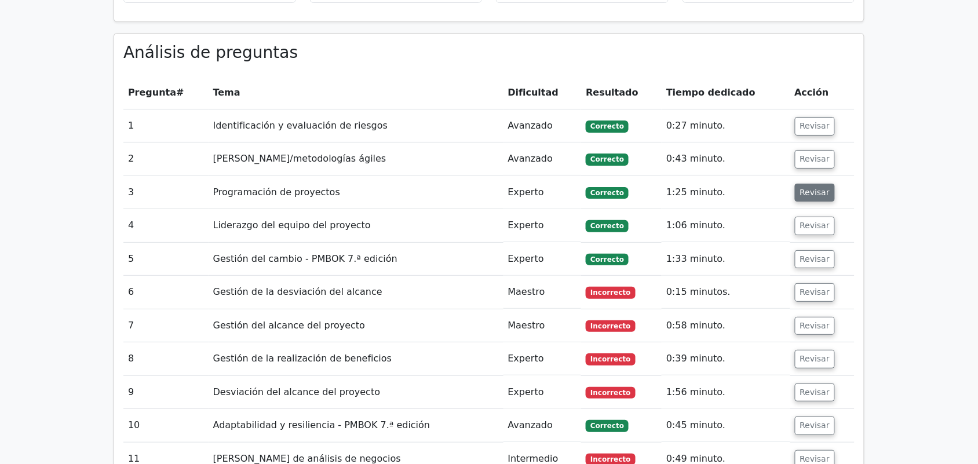
click at [822, 188] on font "Revisar" at bounding box center [815, 192] width 30 height 9
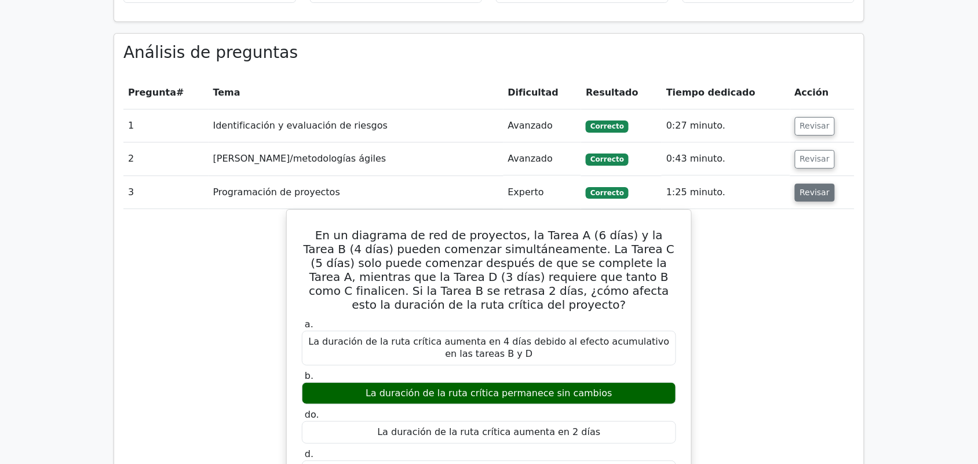
click at [822, 188] on font "Revisar" at bounding box center [815, 192] width 30 height 9
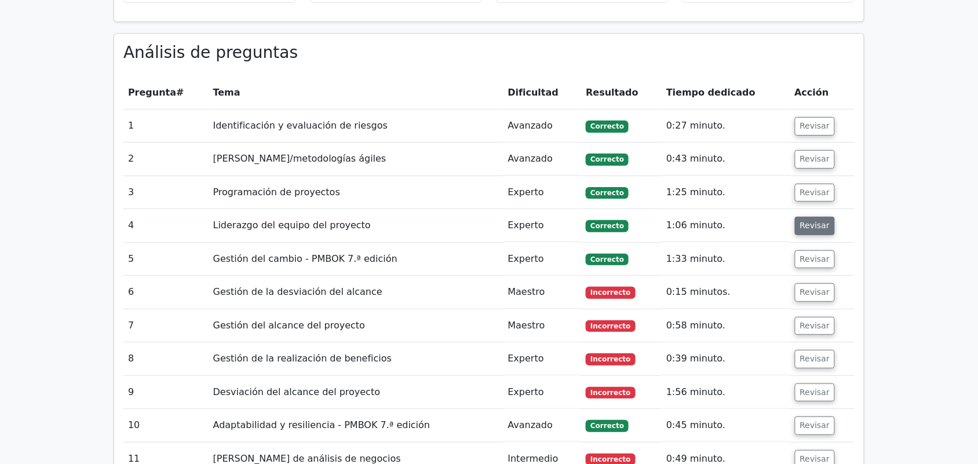
click at [816, 217] on button "Revisar" at bounding box center [815, 226] width 41 height 19
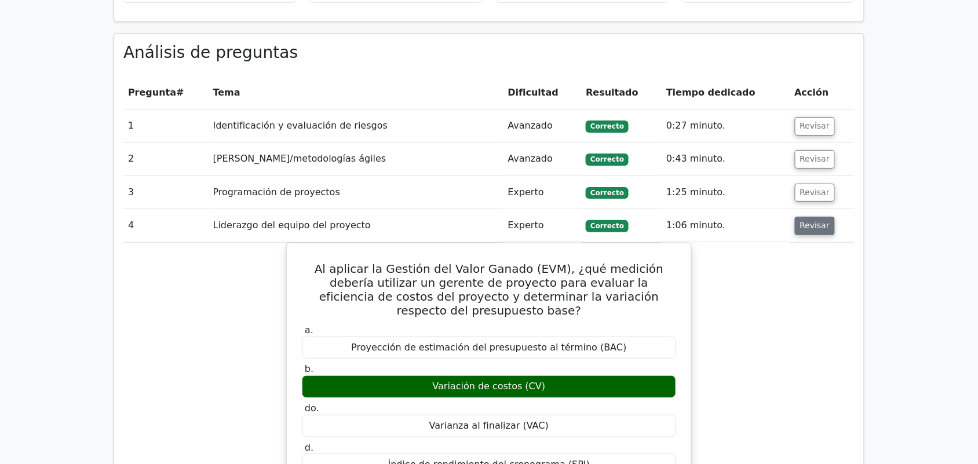
click at [816, 221] on font "Revisar" at bounding box center [815, 225] width 30 height 9
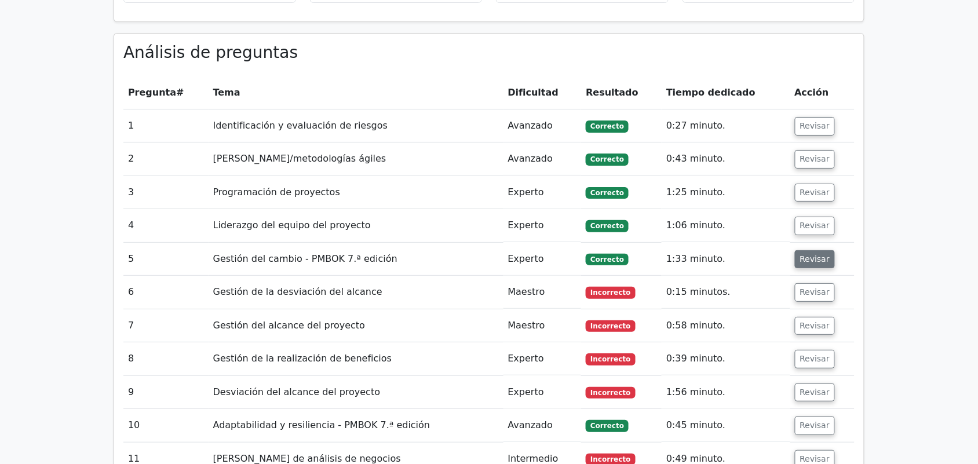
click at [801, 254] on font "Revisar" at bounding box center [815, 258] width 30 height 9
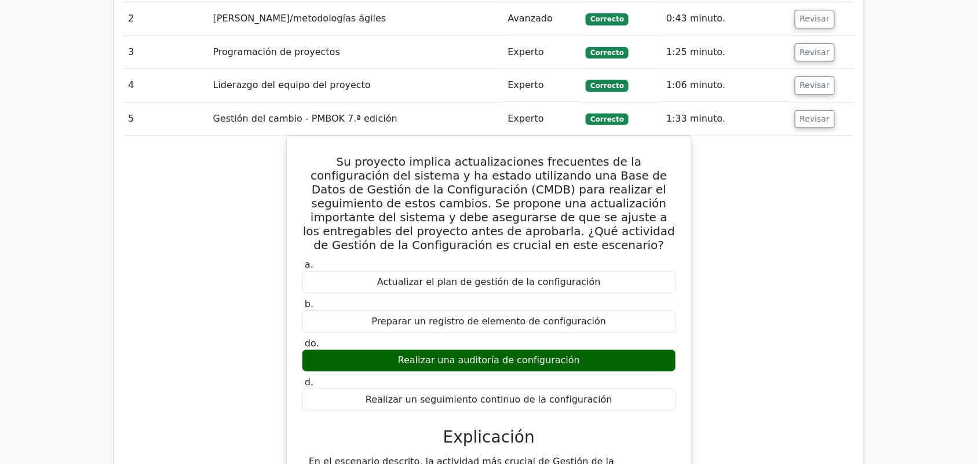
scroll to position [1395, 0]
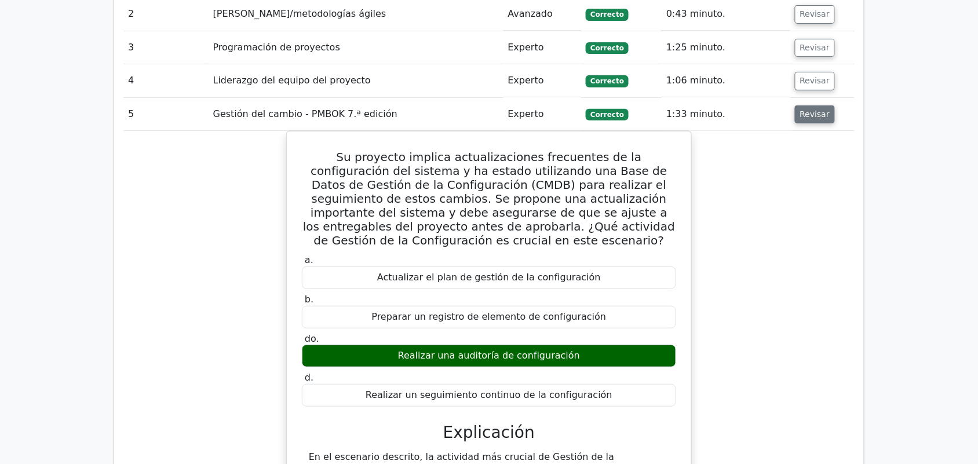
click at [821, 110] on font "Revisar" at bounding box center [815, 114] width 30 height 9
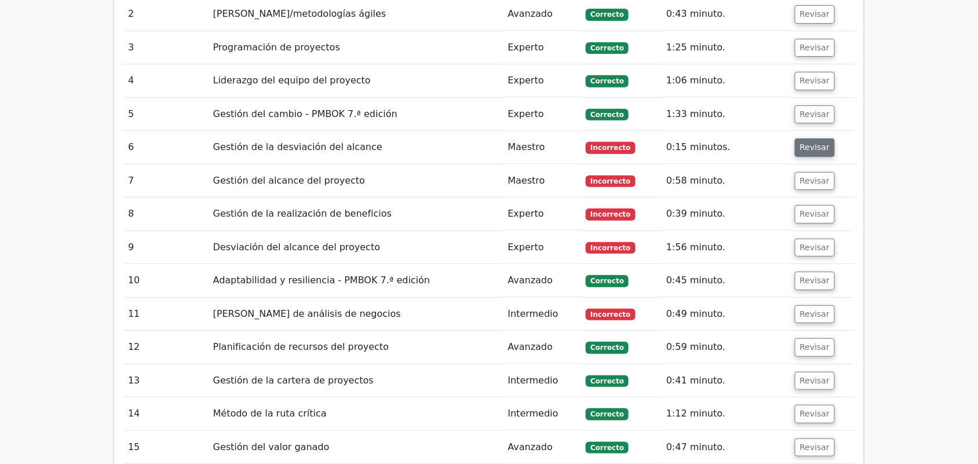
click at [813, 143] on font "Revisar" at bounding box center [815, 147] width 30 height 9
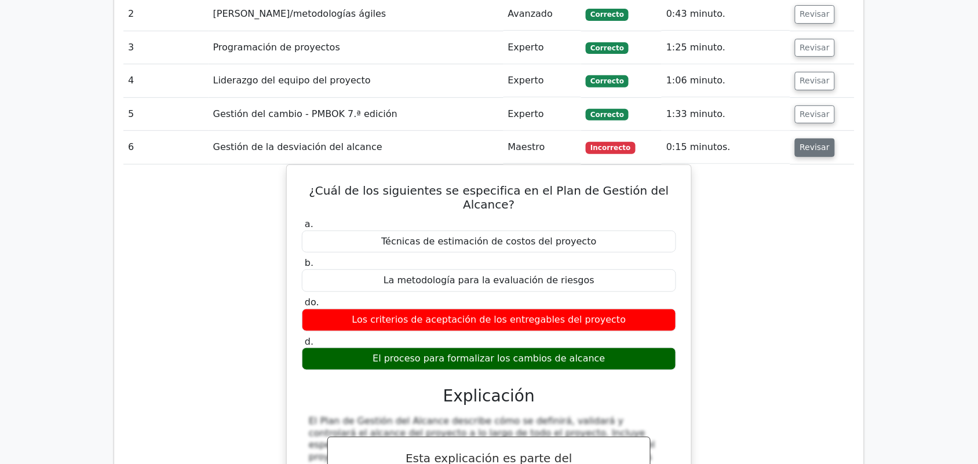
click at [813, 143] on font "Revisar" at bounding box center [815, 147] width 30 height 9
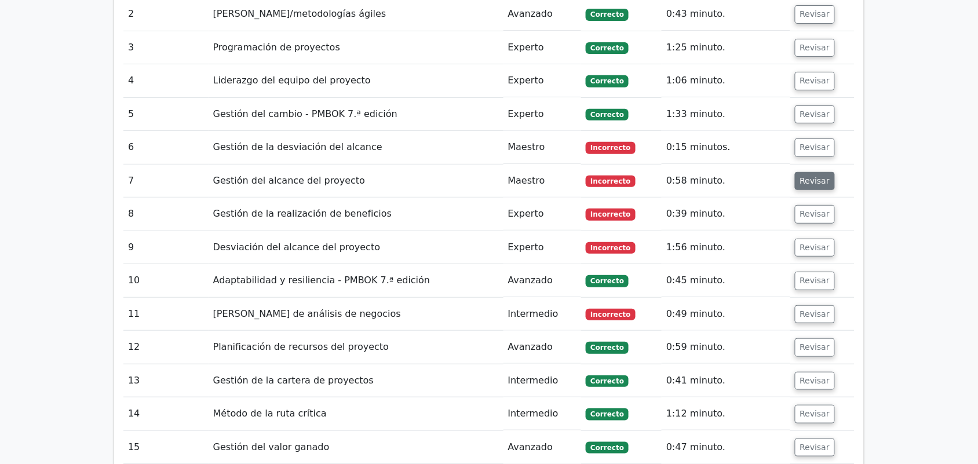
click at [807, 172] on button "Revisar" at bounding box center [815, 181] width 41 height 19
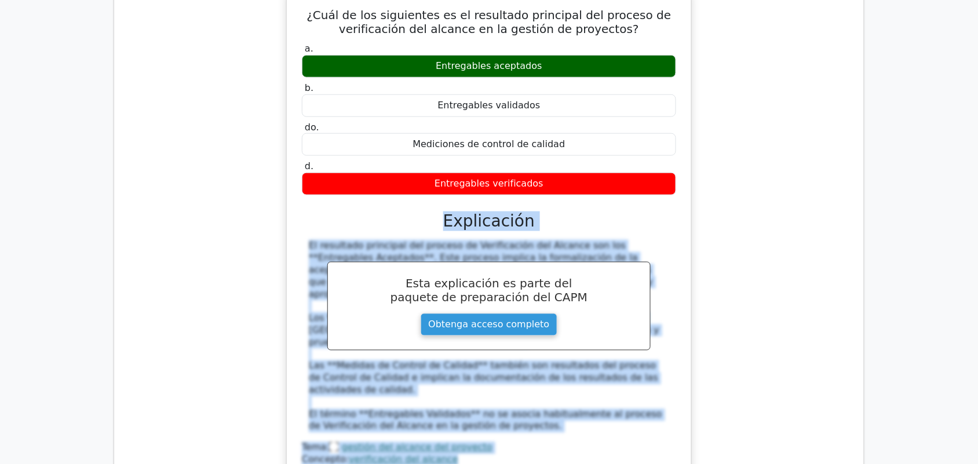
scroll to position [1612, 0]
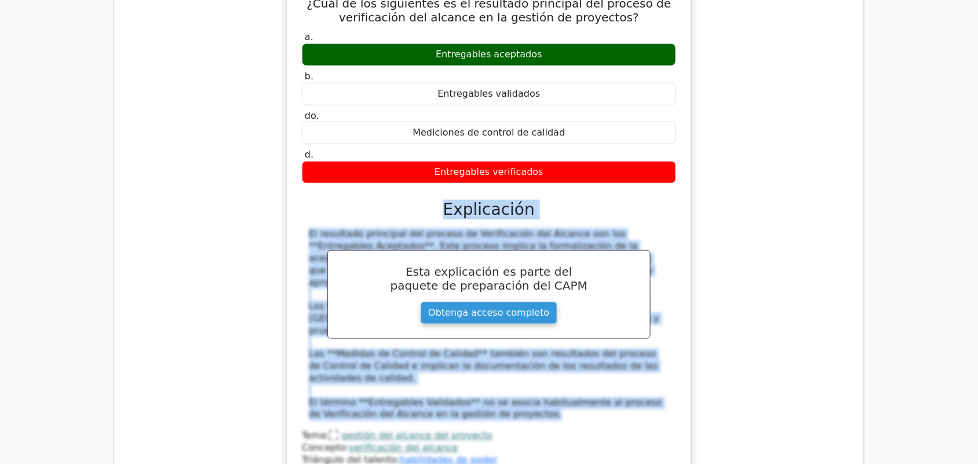
drag, startPoint x: 498, startPoint y: 354, endPoint x: 664, endPoint y: 369, distance: 165.9
click at [664, 369] on div "a. Entregables aceptados b. Entregables validados do." at bounding box center [489, 248] width 377 height 438
copy div "Explicación El resultado principal del proceso de Verificación del Alcance son …"
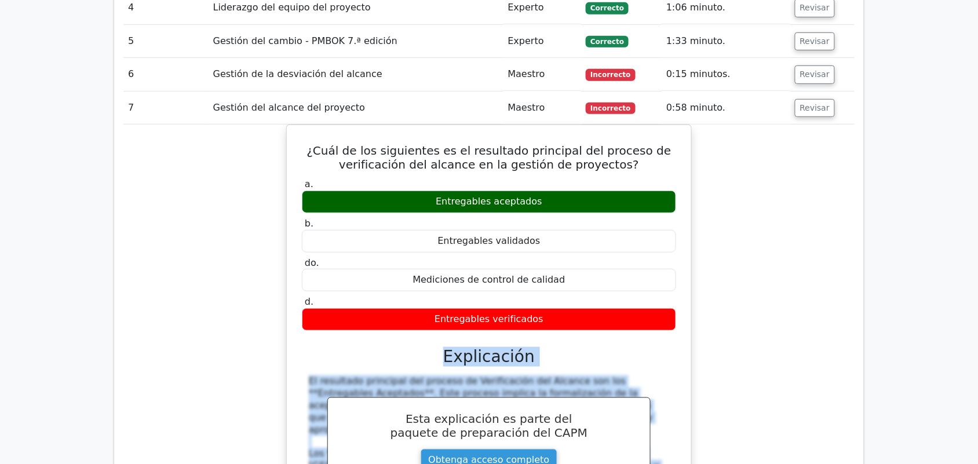
scroll to position [1467, 0]
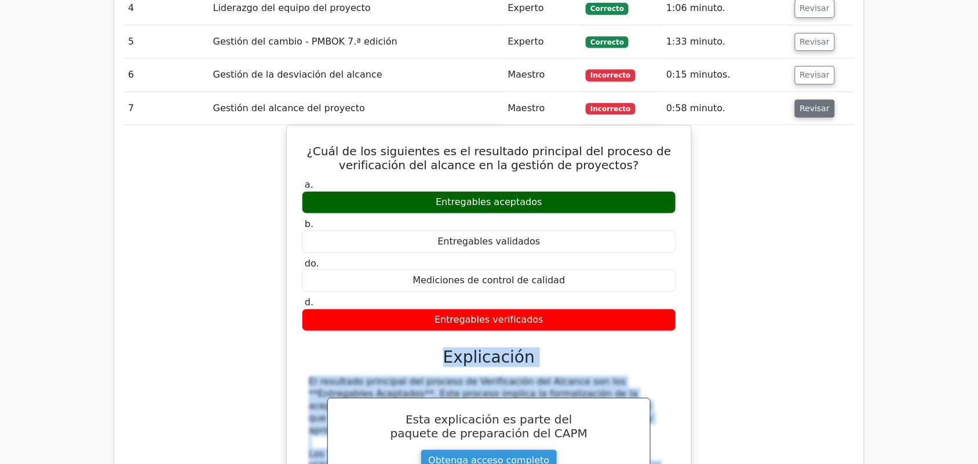
click at [819, 100] on button "Revisar" at bounding box center [815, 109] width 41 height 19
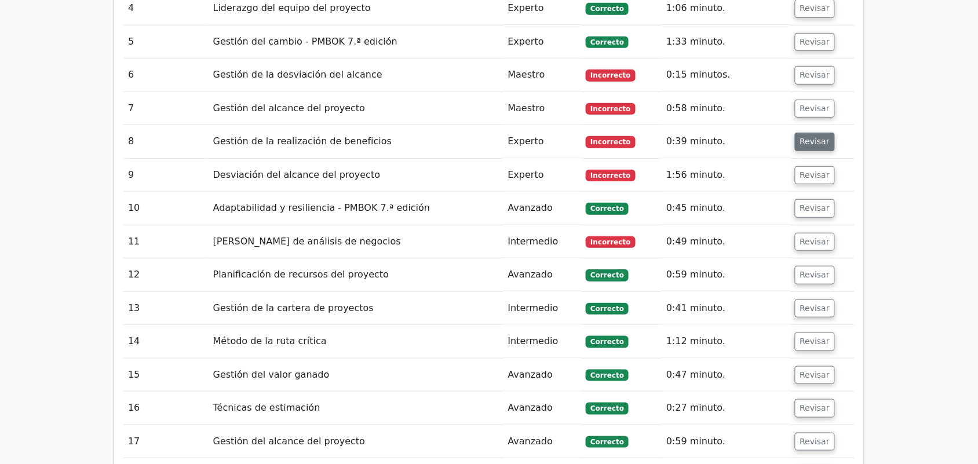
click at [821, 137] on font "Revisar" at bounding box center [815, 141] width 30 height 9
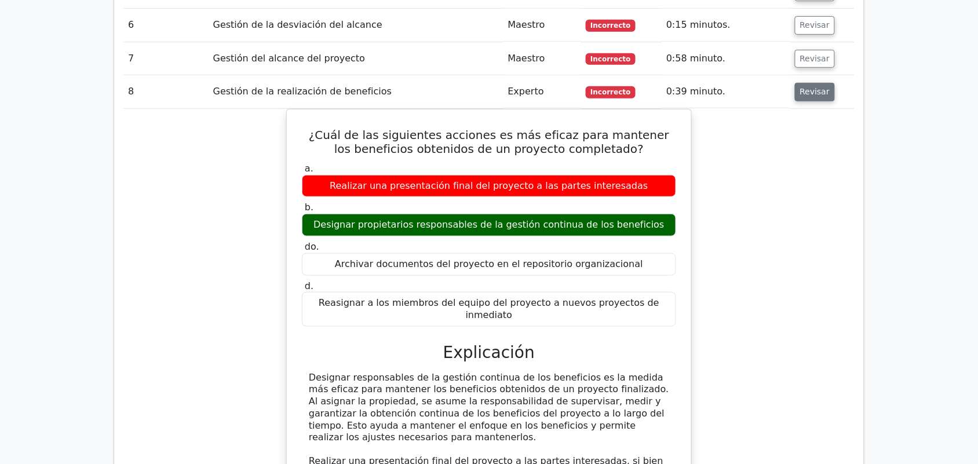
scroll to position [1539, 0]
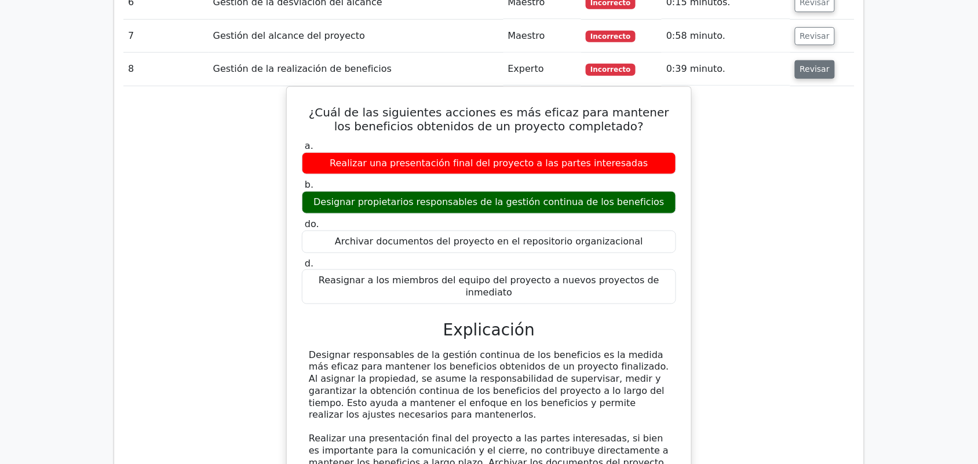
click at [800, 65] on font "Revisar" at bounding box center [815, 69] width 30 height 9
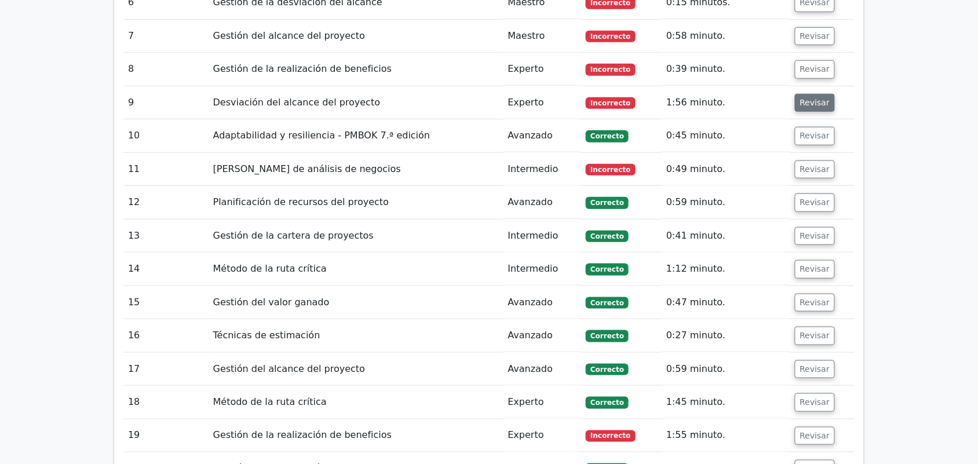
click at [801, 98] on font "Revisar" at bounding box center [815, 102] width 30 height 9
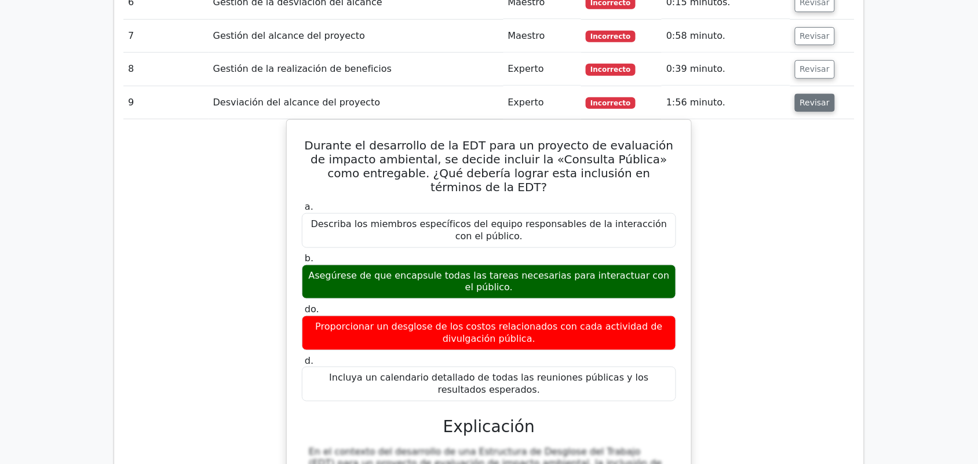
click at [801, 98] on font "Revisar" at bounding box center [815, 102] width 30 height 9
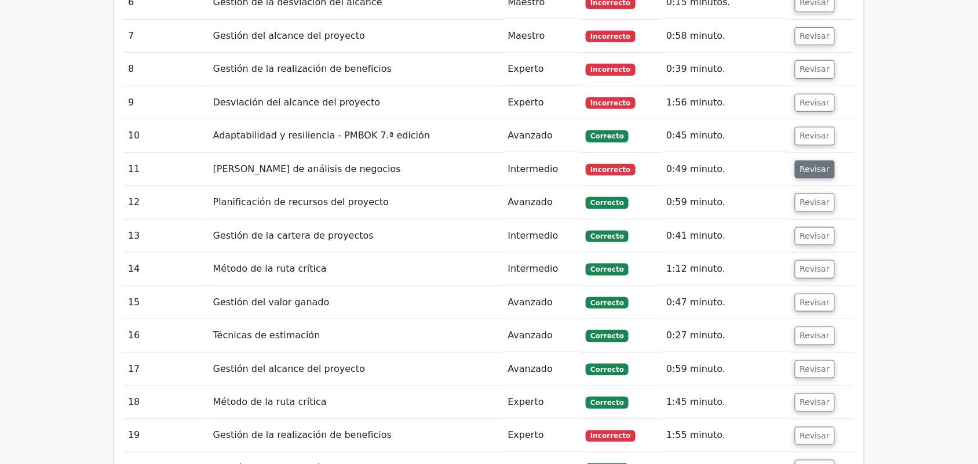
click at [818, 165] on font "Revisar" at bounding box center [815, 169] width 30 height 9
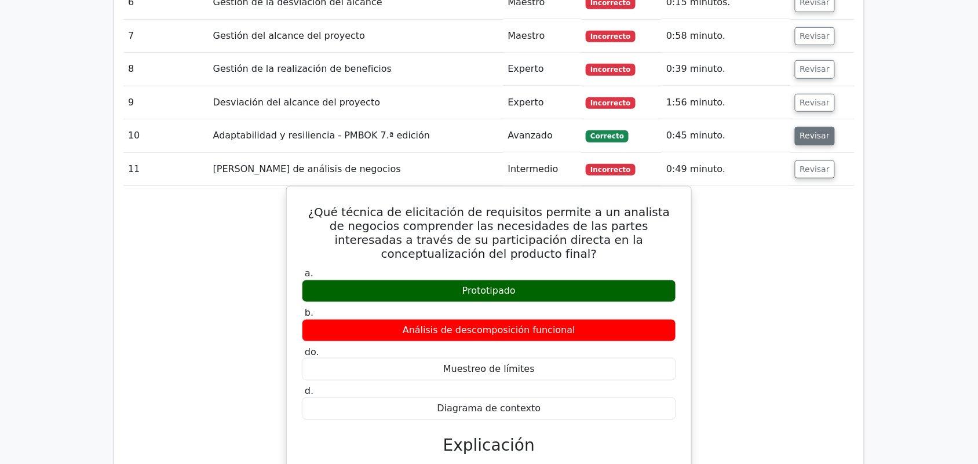
click at [809, 132] on font "Revisar" at bounding box center [815, 136] width 30 height 9
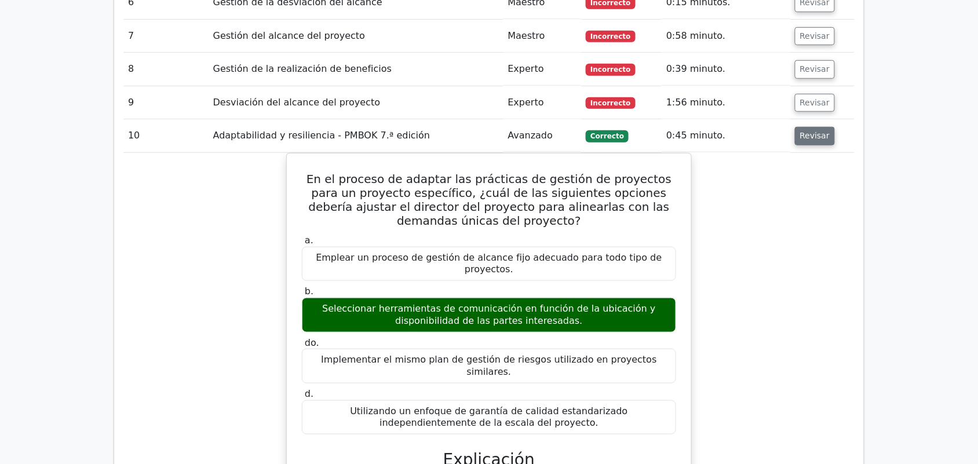
click at [809, 132] on font "Revisar" at bounding box center [815, 136] width 30 height 9
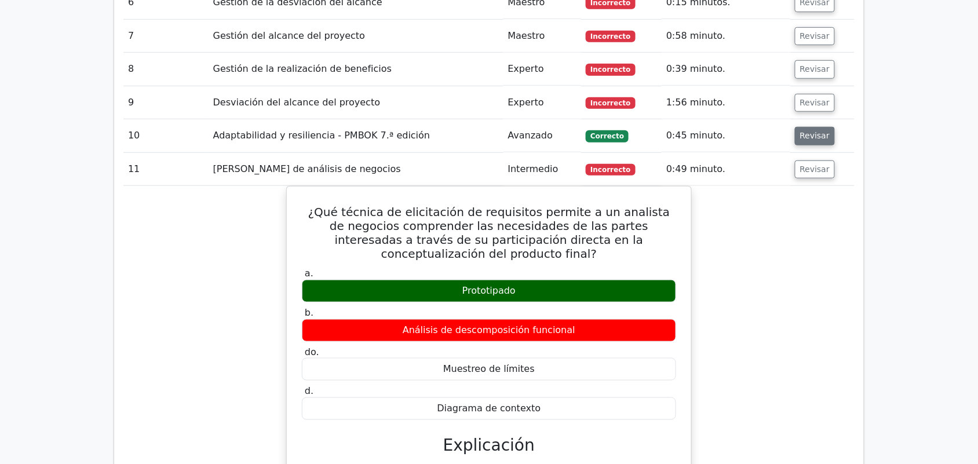
click at [809, 132] on font "Revisar" at bounding box center [815, 136] width 30 height 9
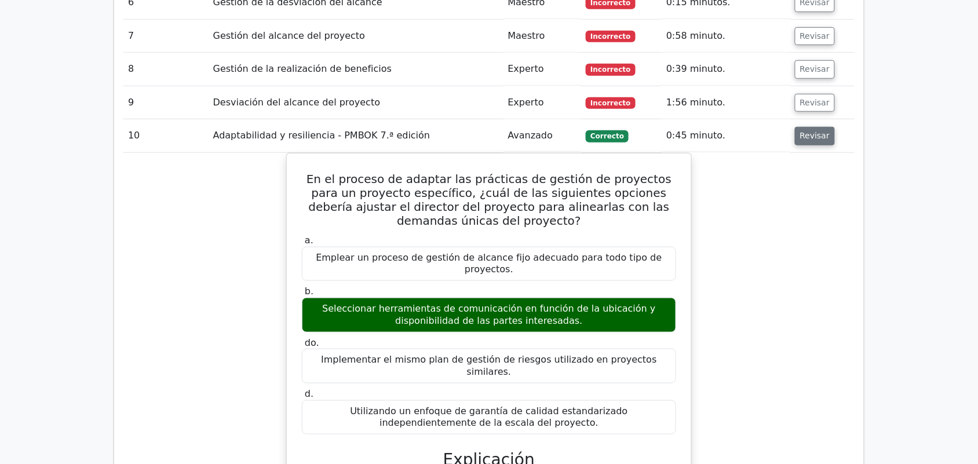
click at [809, 132] on font "Revisar" at bounding box center [815, 136] width 30 height 9
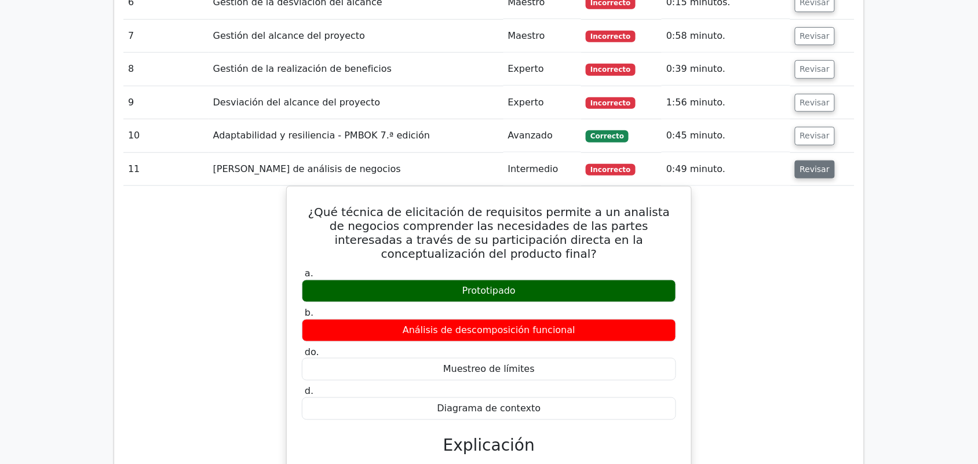
click at [811, 165] on font "Revisar" at bounding box center [815, 169] width 30 height 9
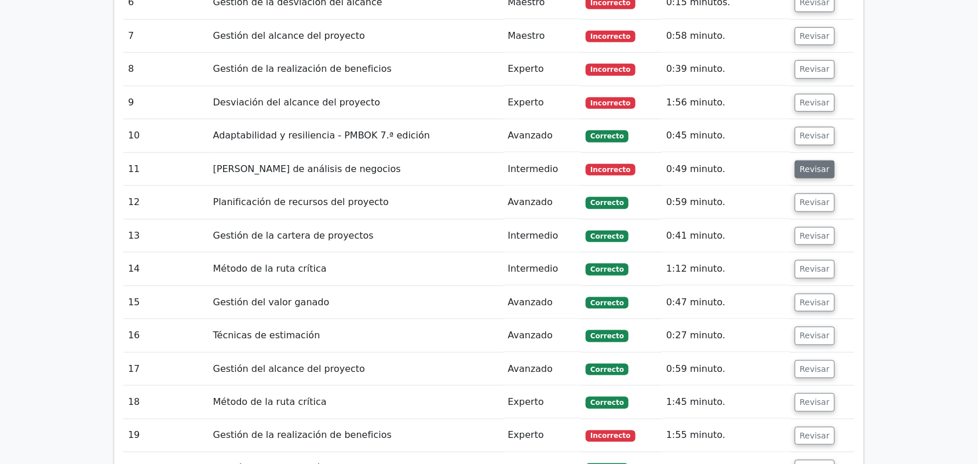
click at [811, 165] on font "Revisar" at bounding box center [815, 169] width 30 height 9
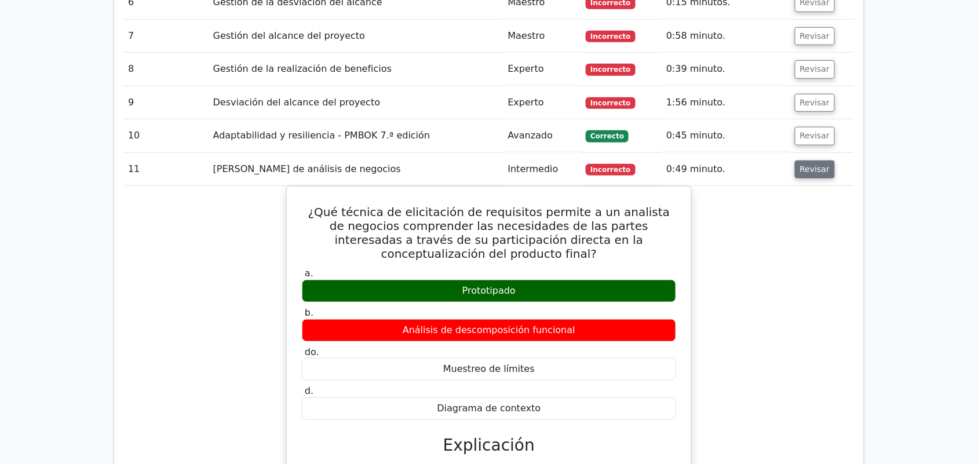
click at [803, 165] on font "Revisar" at bounding box center [815, 169] width 30 height 9
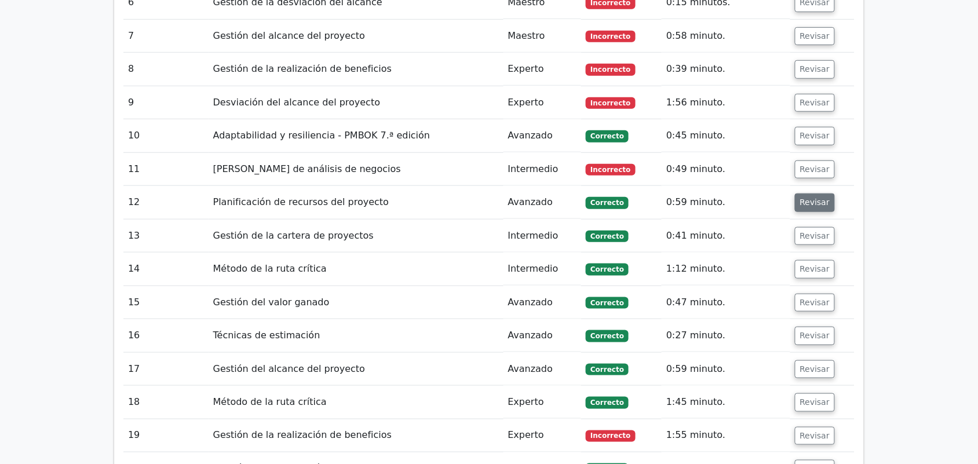
click at [819, 194] on button "Revisar" at bounding box center [815, 203] width 41 height 19
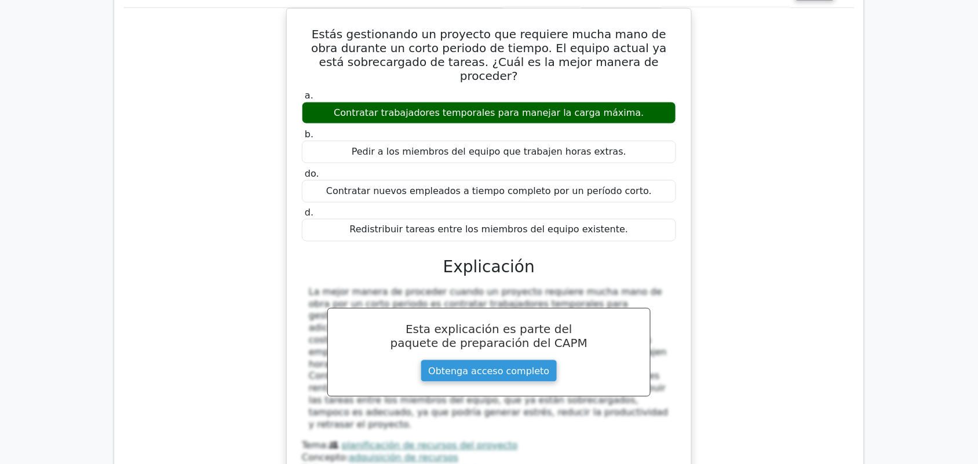
scroll to position [1757, 0]
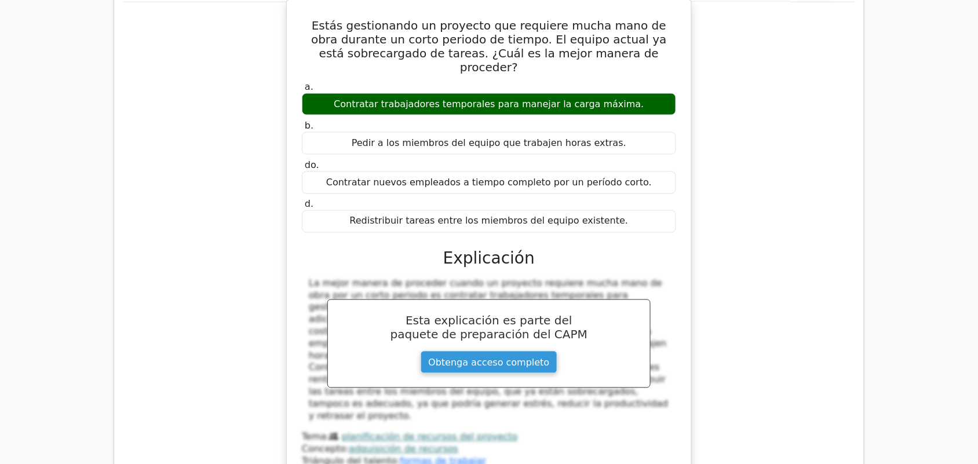
drag, startPoint x: 311, startPoint y: 251, endPoint x: 595, endPoint y: 359, distance: 304.0
click at [595, 359] on div "La mejor manera de proceder cuando un proyecto requiere mucha mano de obra por …" at bounding box center [489, 350] width 361 height 145
drag, startPoint x: 571, startPoint y: 263, endPoint x: 405, endPoint y: 225, distance: 170.6
click at [405, 249] on h3 "Explicación" at bounding box center [489, 259] width 361 height 20
click at [453, 249] on font "Explicación" at bounding box center [489, 258] width 92 height 19
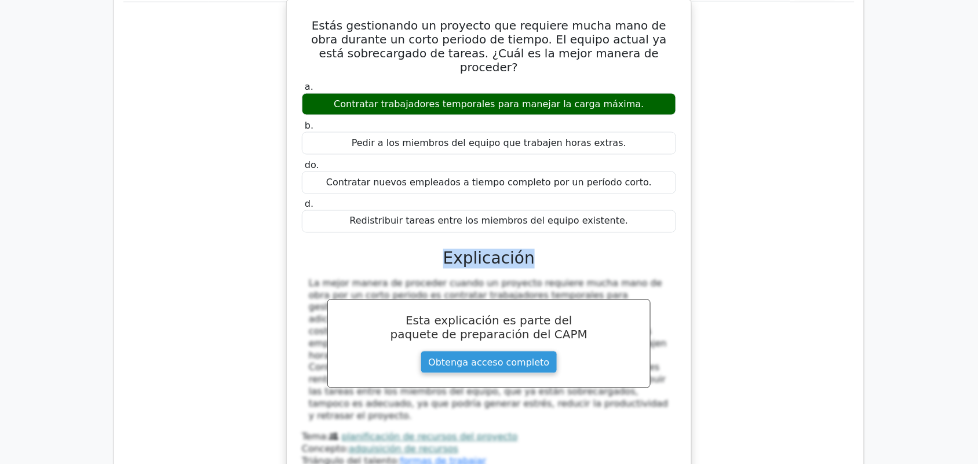
click at [453, 249] on font "Explicación" at bounding box center [489, 258] width 92 height 19
click at [434, 278] on font "La mejor manera de proceder cuando un proyecto requiere mucha mano de obra por …" at bounding box center [489, 350] width 360 height 144
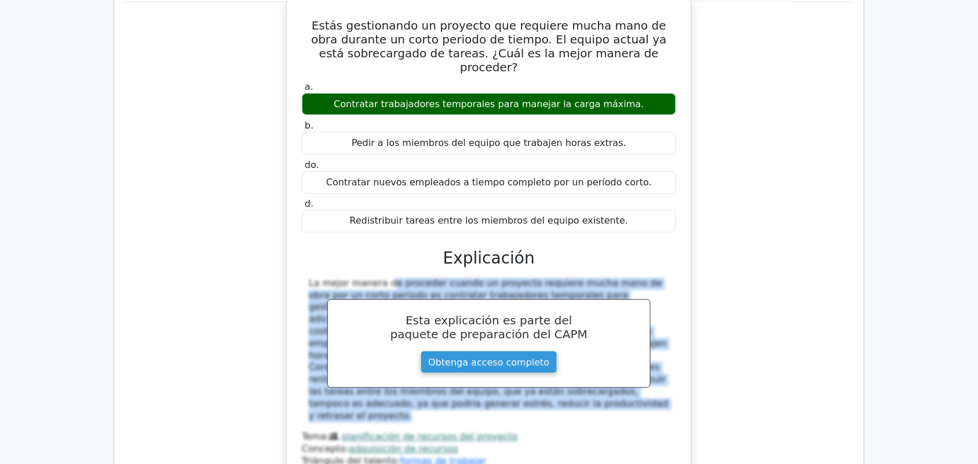
click at [434, 278] on font "La mejor manera de proceder cuando un proyecto requiere mucha mano de obra por …" at bounding box center [489, 350] width 360 height 144
copy div "La mejor manera de proceder cuando un proyecto requiere mucha mano de obra por …"
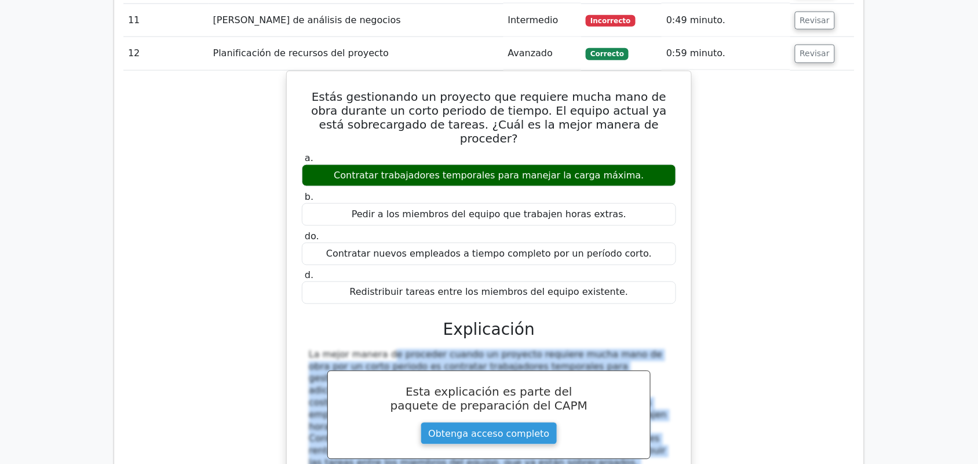
scroll to position [1612, 0]
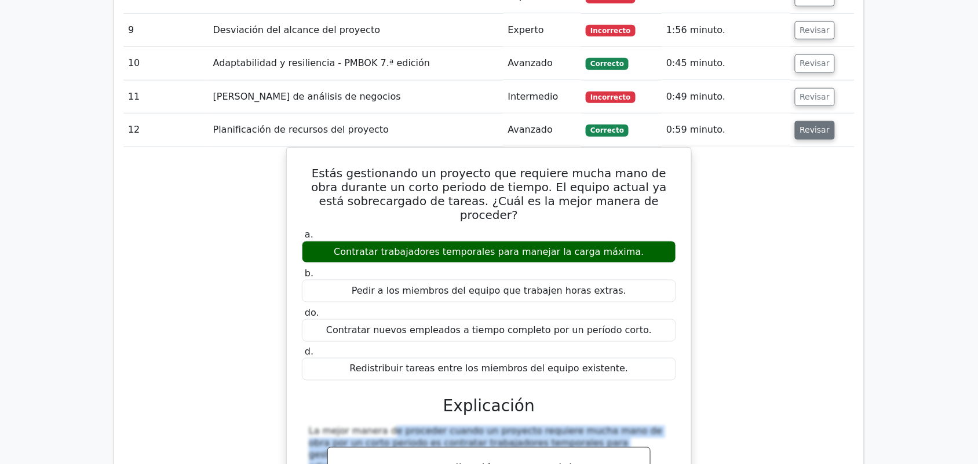
click at [805, 126] on font "Revisar" at bounding box center [815, 130] width 30 height 9
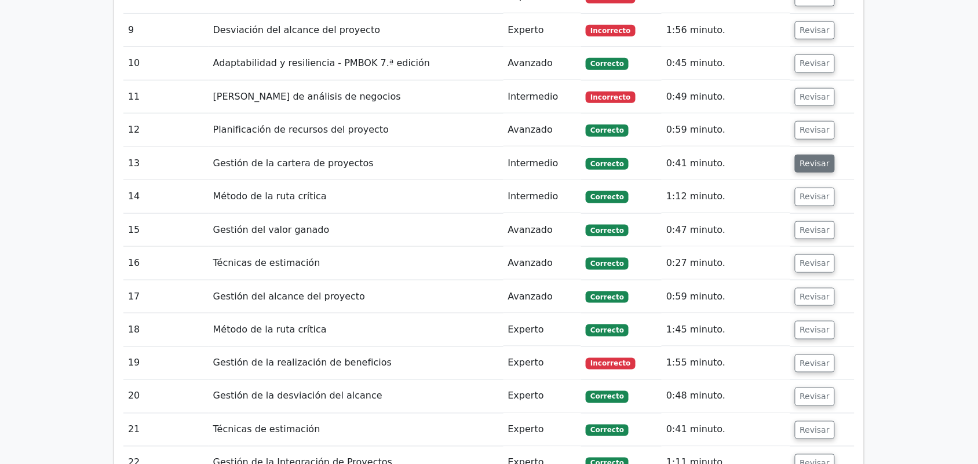
click at [820, 159] on font "Revisar" at bounding box center [815, 163] width 30 height 9
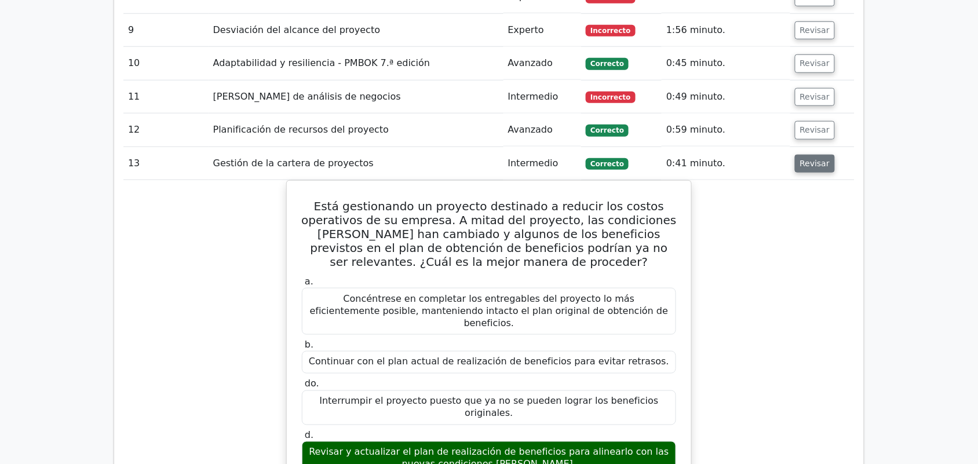
click at [795, 155] on button "Revisar" at bounding box center [815, 164] width 41 height 19
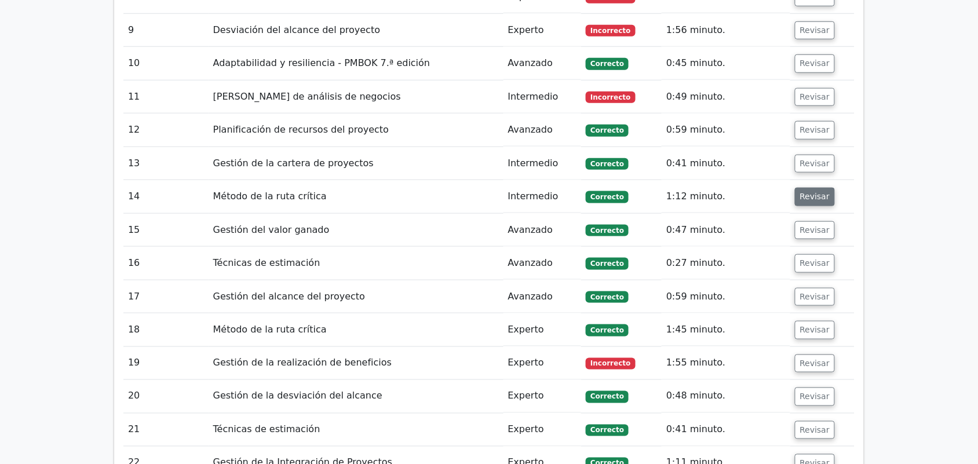
click at [812, 188] on button "Revisar" at bounding box center [815, 197] width 41 height 19
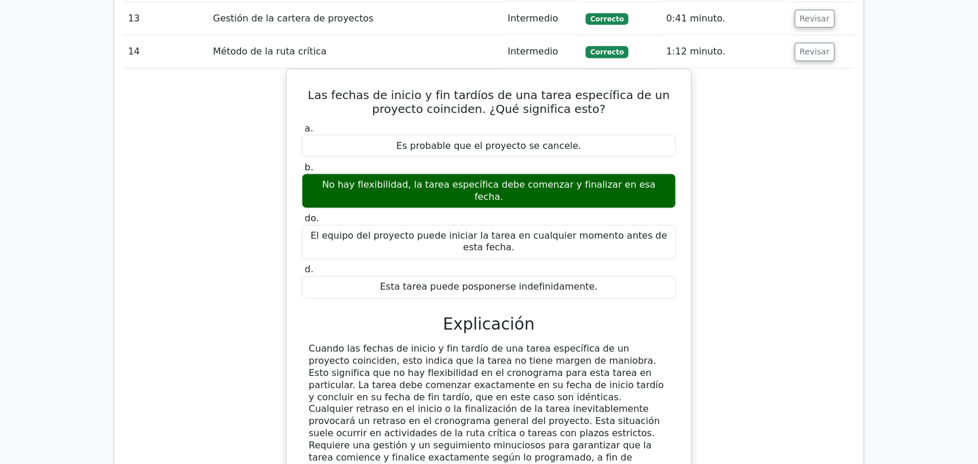
scroll to position [1684, 0]
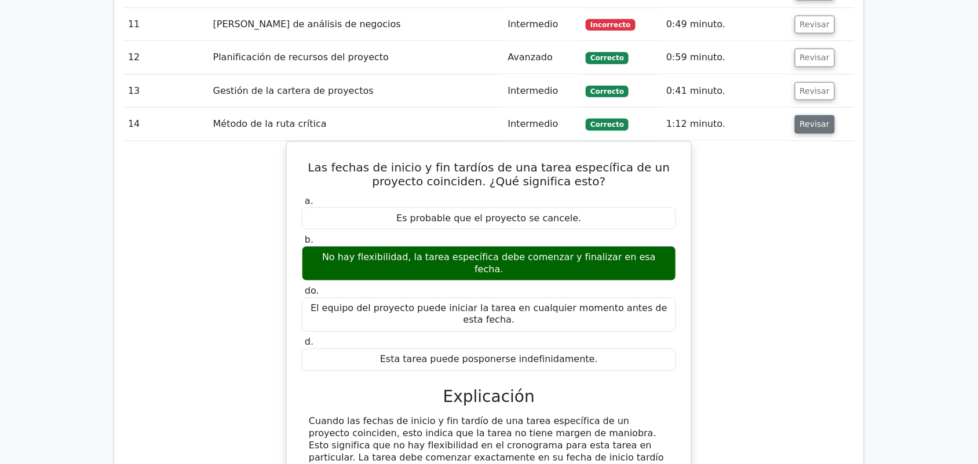
click at [809, 115] on button "Revisar" at bounding box center [815, 124] width 41 height 19
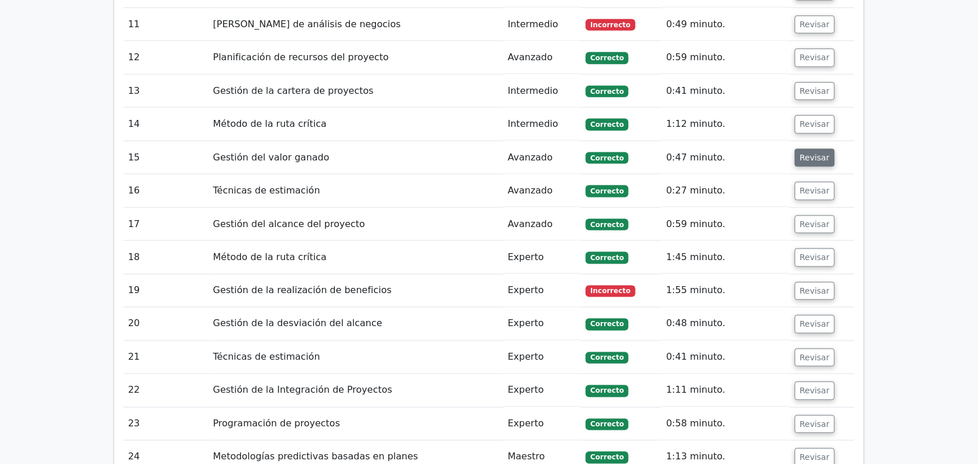
drag, startPoint x: 811, startPoint y: 133, endPoint x: 799, endPoint y: 128, distance: 14.0
click at [811, 153] on font "Revisar" at bounding box center [815, 157] width 30 height 9
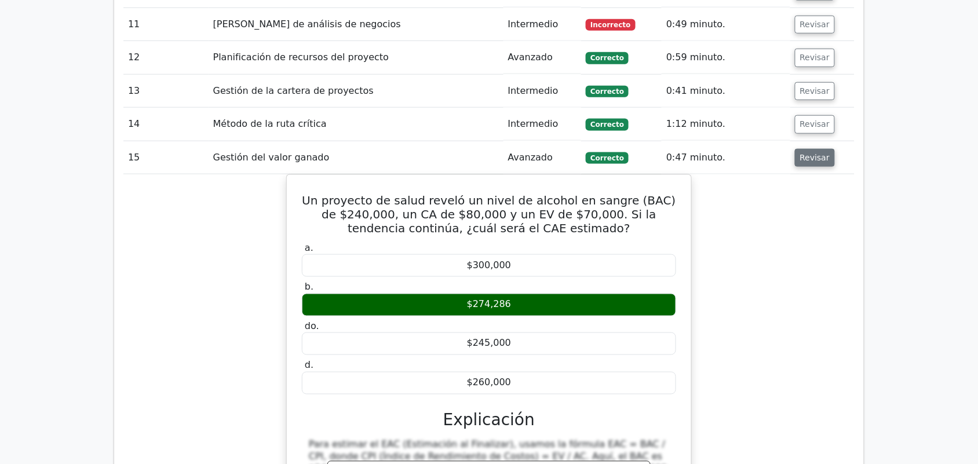
click at [823, 153] on font "Revisar" at bounding box center [815, 157] width 30 height 9
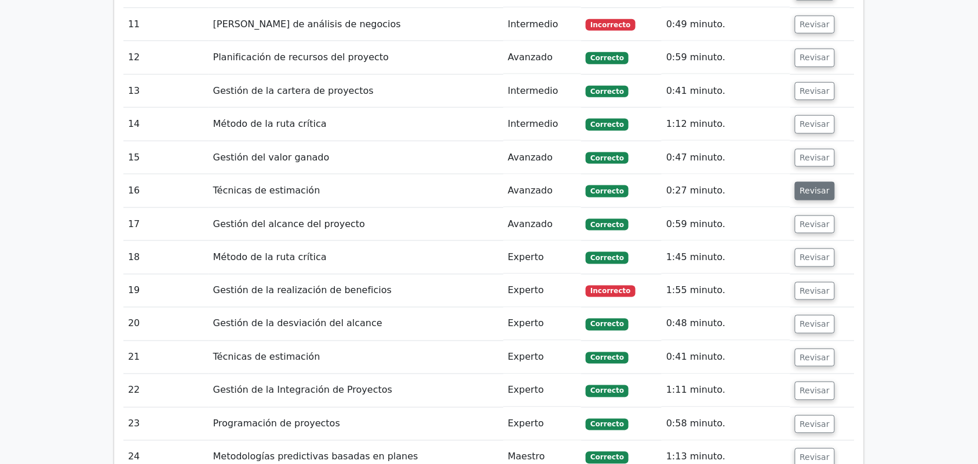
click at [810, 187] on font "Revisar" at bounding box center [815, 191] width 30 height 9
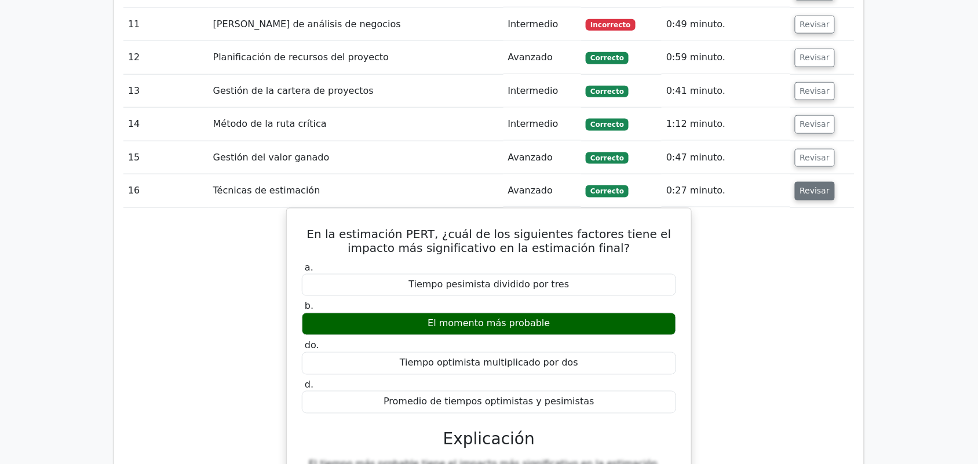
click at [810, 187] on font "Revisar" at bounding box center [815, 191] width 30 height 9
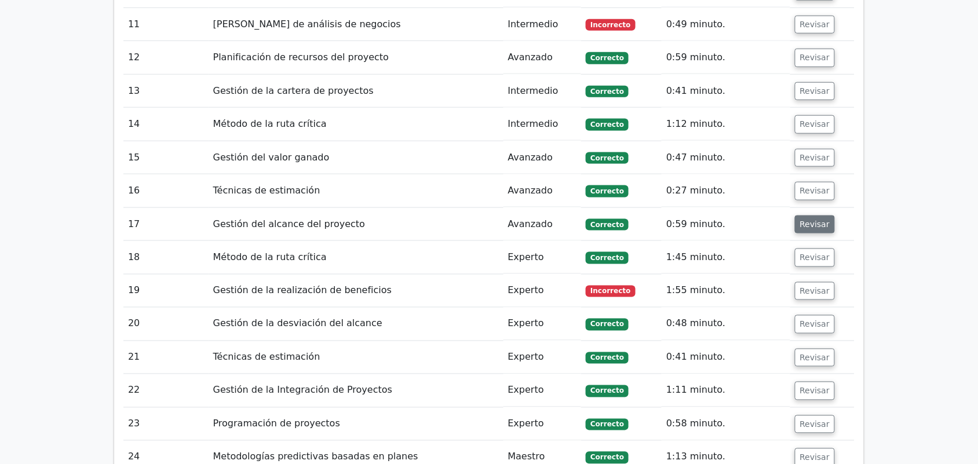
click at [813, 220] on font "Revisar" at bounding box center [815, 224] width 30 height 9
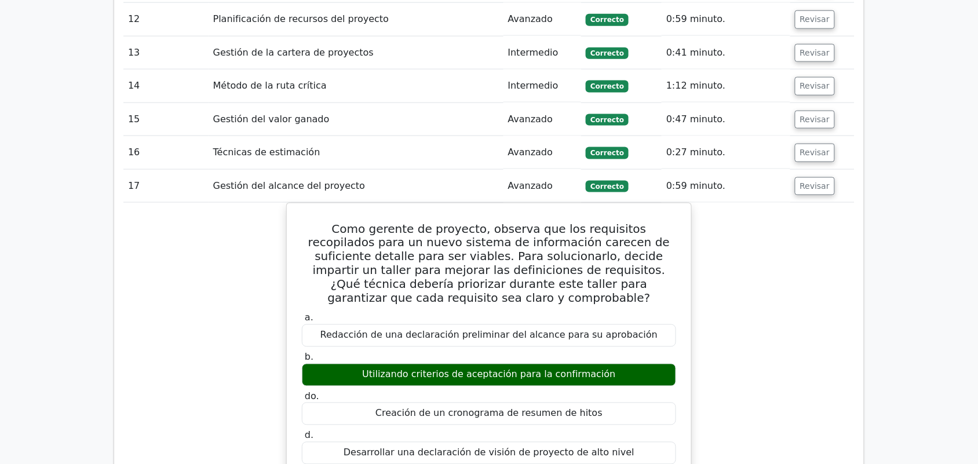
scroll to position [1757, 0]
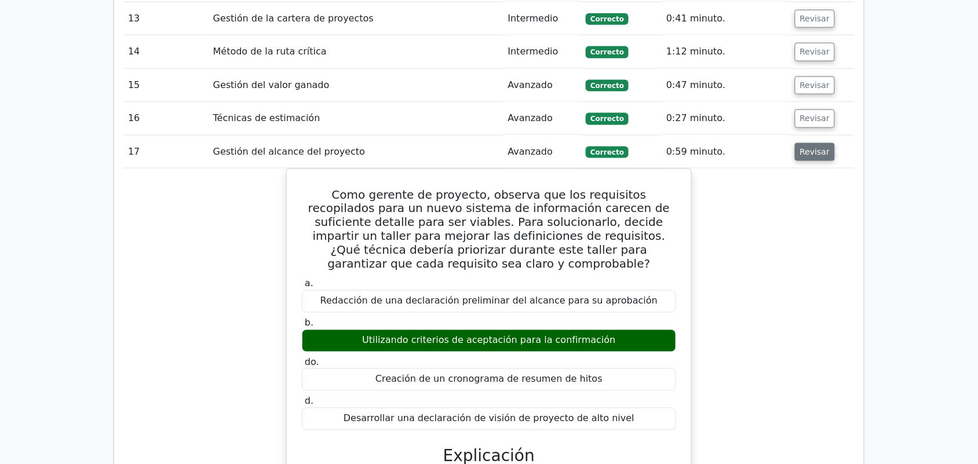
click at [819, 147] on font "Revisar" at bounding box center [815, 151] width 30 height 9
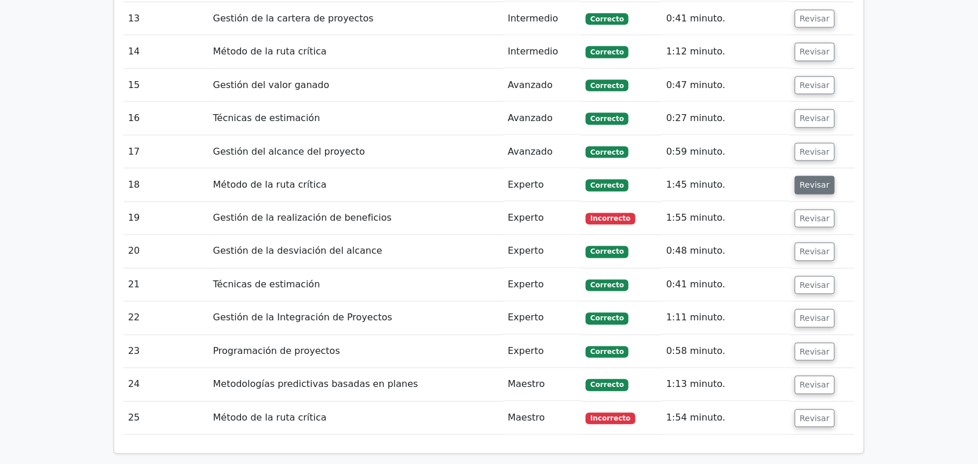
click at [812, 181] on font "Revisar" at bounding box center [815, 185] width 30 height 9
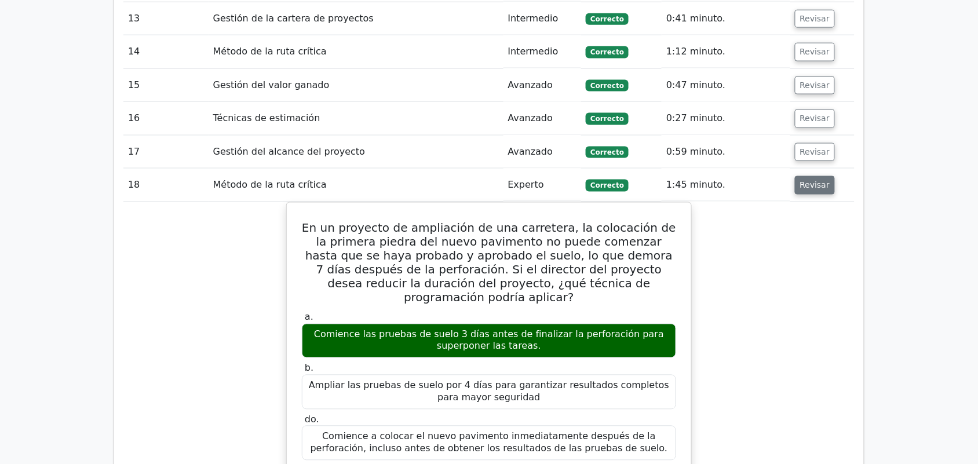
click at [812, 181] on font "Revisar" at bounding box center [815, 185] width 30 height 9
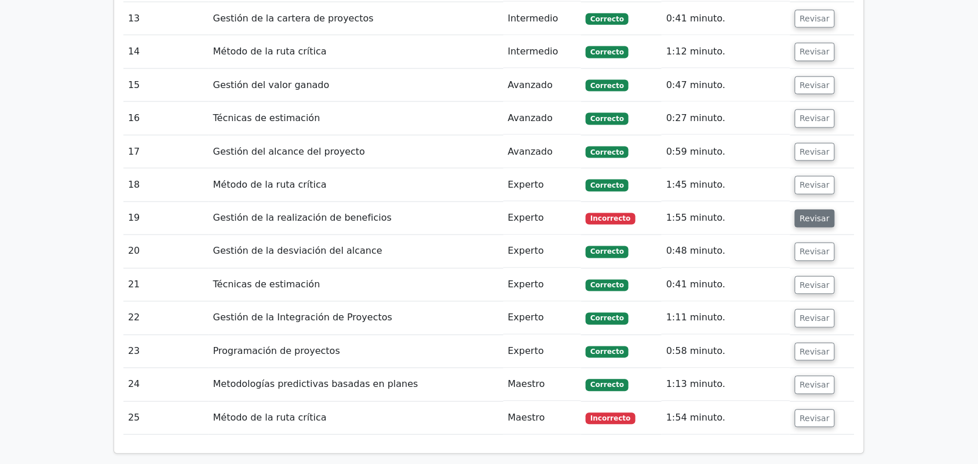
click at [815, 214] on font "Revisar" at bounding box center [815, 218] width 30 height 9
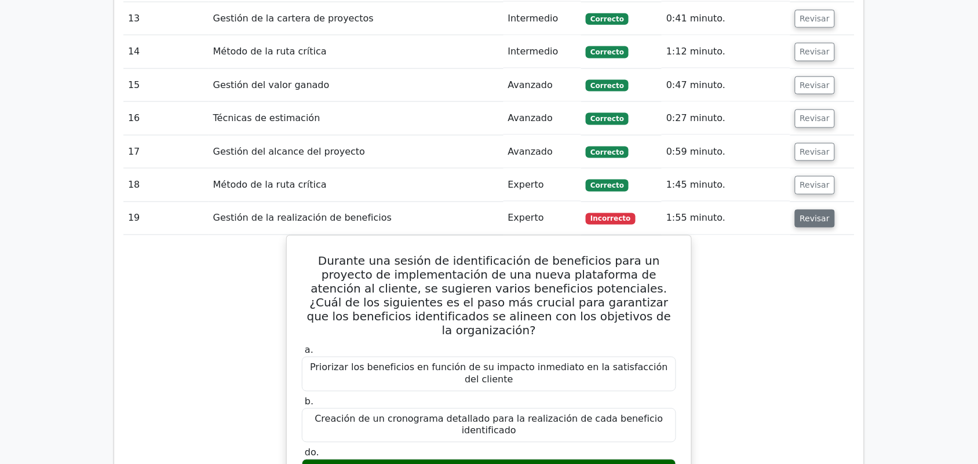
click at [815, 214] on font "Revisar" at bounding box center [815, 218] width 30 height 9
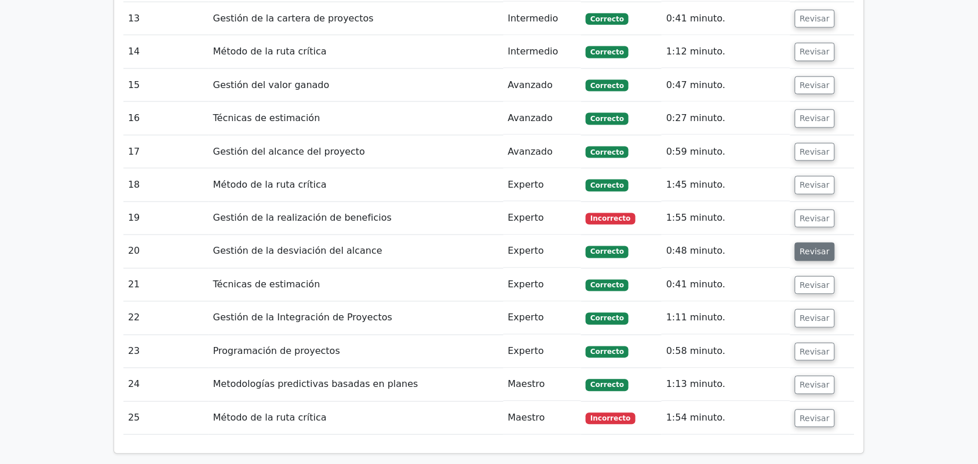
click at [813, 247] on font "Revisar" at bounding box center [815, 251] width 30 height 9
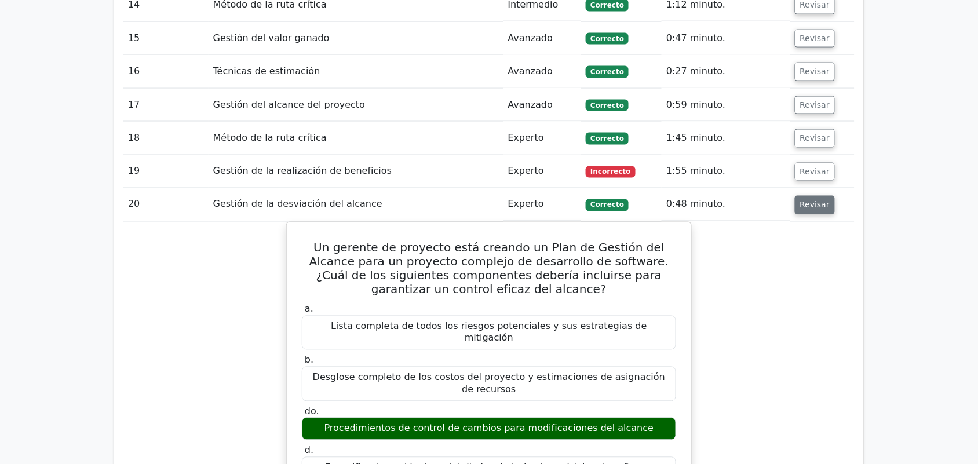
scroll to position [1829, 0]
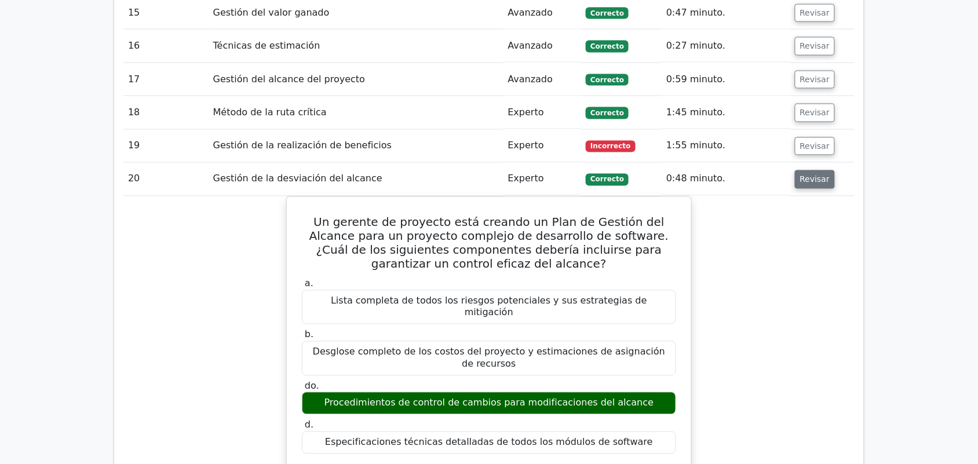
click at [806, 175] on font "Revisar" at bounding box center [815, 179] width 30 height 9
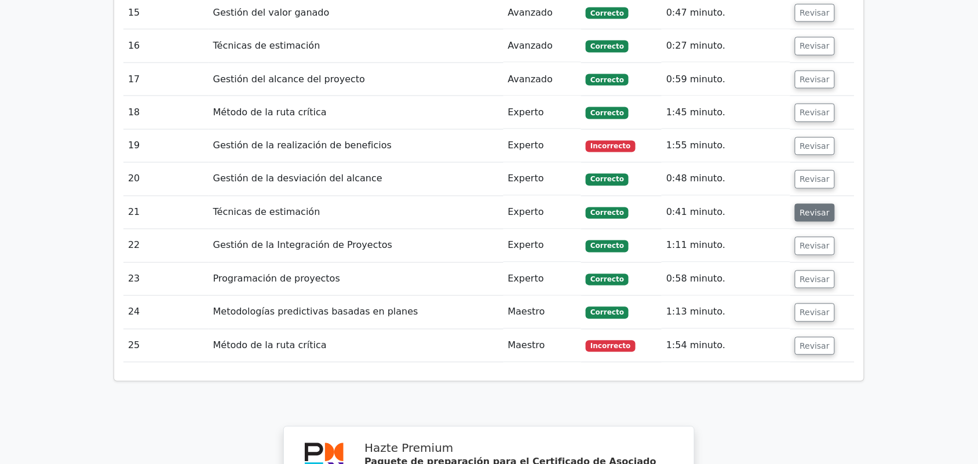
click at [816, 208] on font "Revisar" at bounding box center [815, 212] width 30 height 9
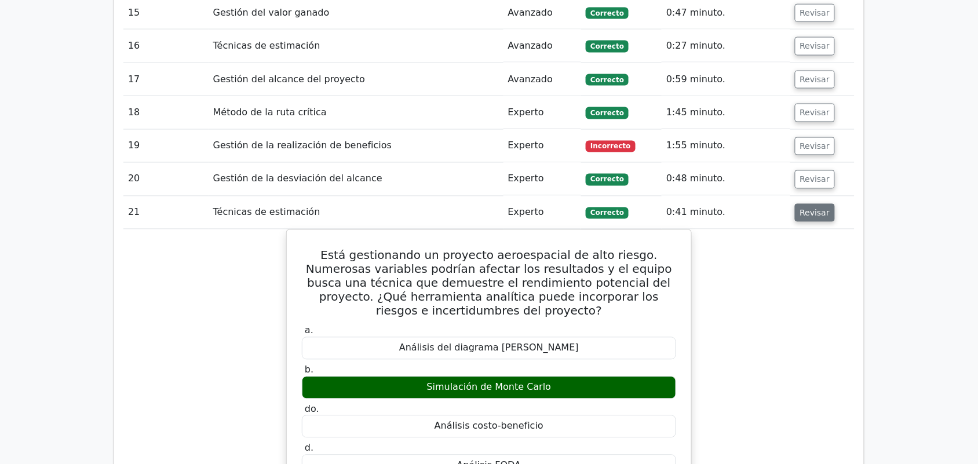
click at [816, 208] on font "Revisar" at bounding box center [815, 212] width 30 height 9
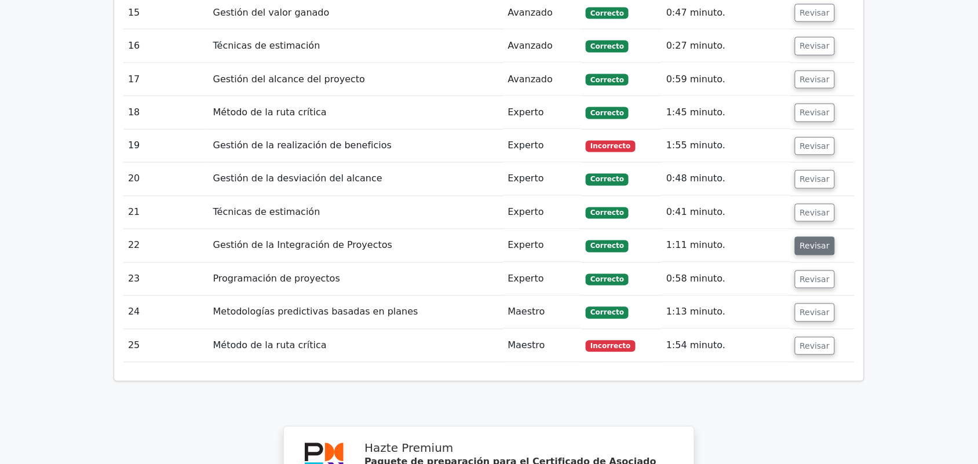
click at [820, 242] on font "Revisar" at bounding box center [815, 246] width 30 height 9
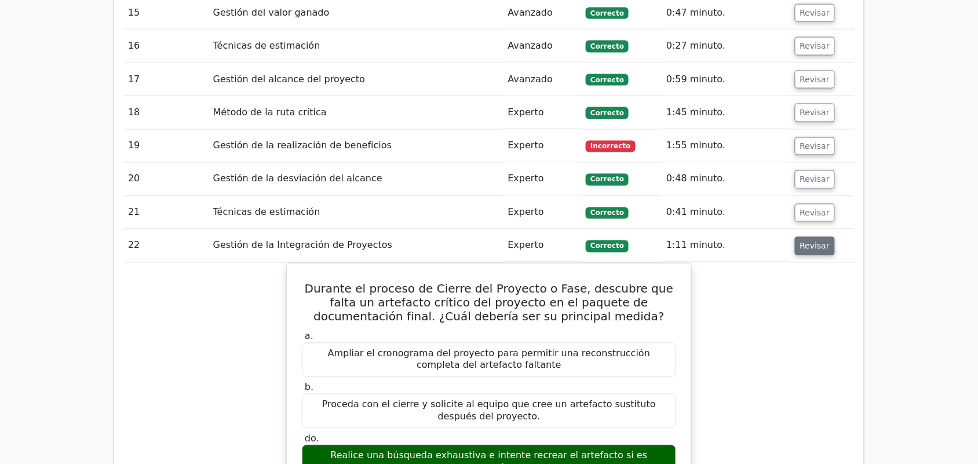
click at [820, 242] on font "Revisar" at bounding box center [815, 246] width 30 height 9
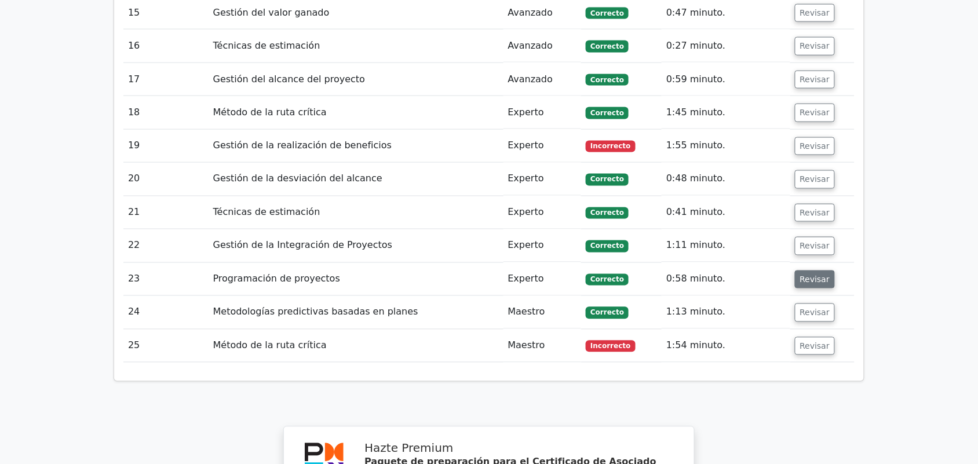
click at [811, 275] on font "Revisar" at bounding box center [815, 279] width 30 height 9
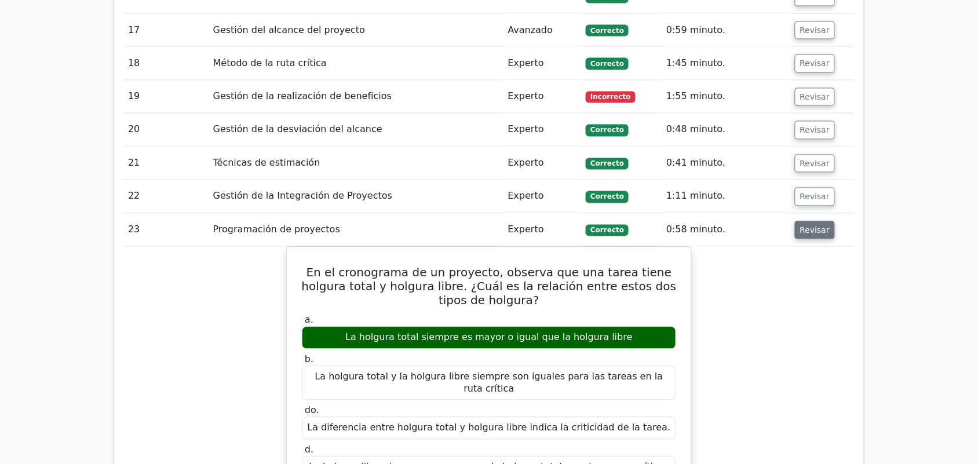
scroll to position [1902, 0]
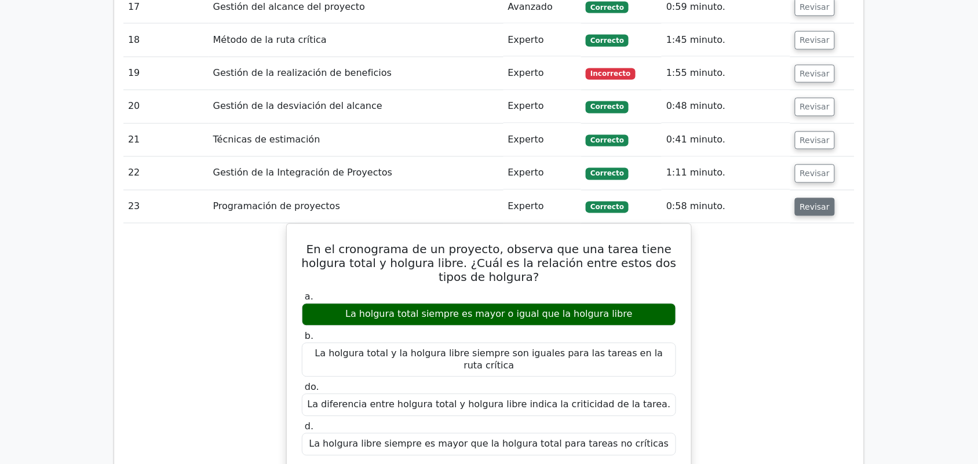
click at [810, 202] on font "Revisar" at bounding box center [815, 206] width 30 height 9
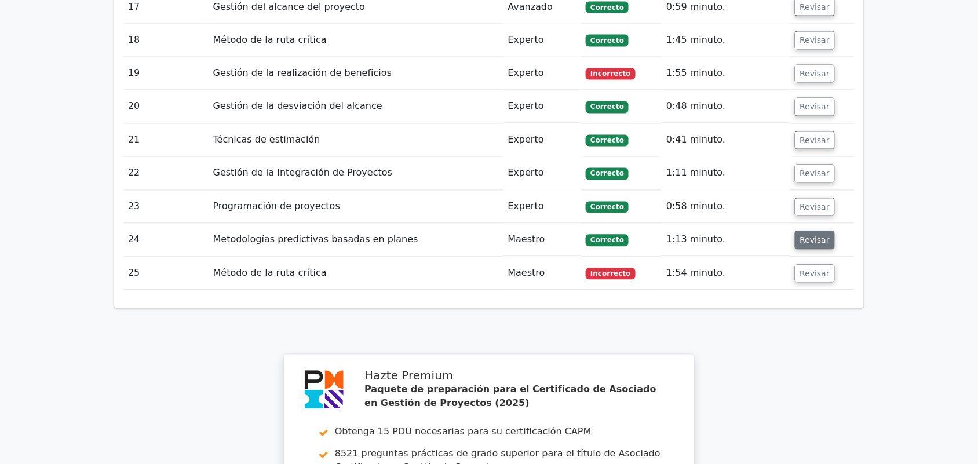
click at [805, 236] on font "Revisar" at bounding box center [815, 240] width 30 height 9
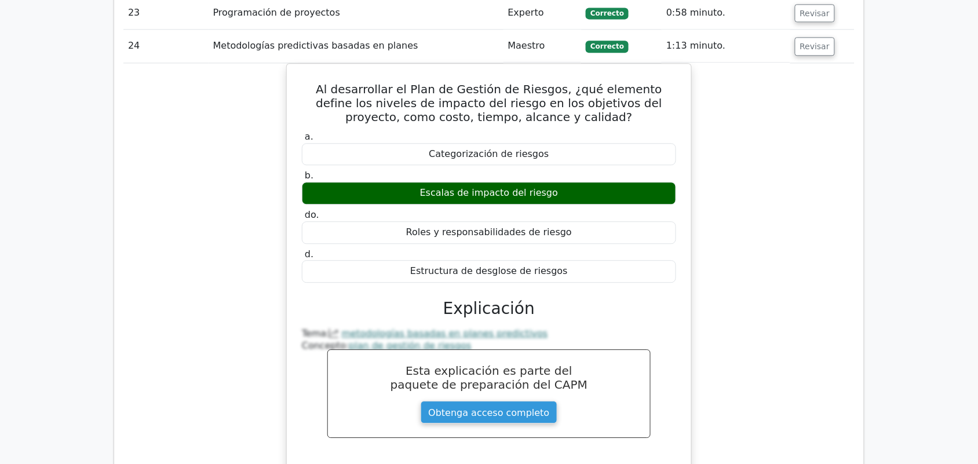
scroll to position [2047, 0]
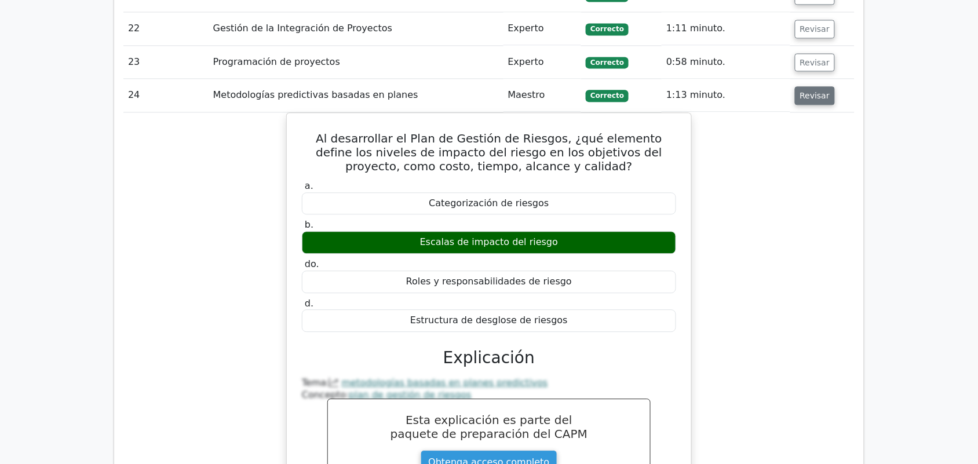
click at [820, 91] on font "Revisar" at bounding box center [815, 95] width 30 height 9
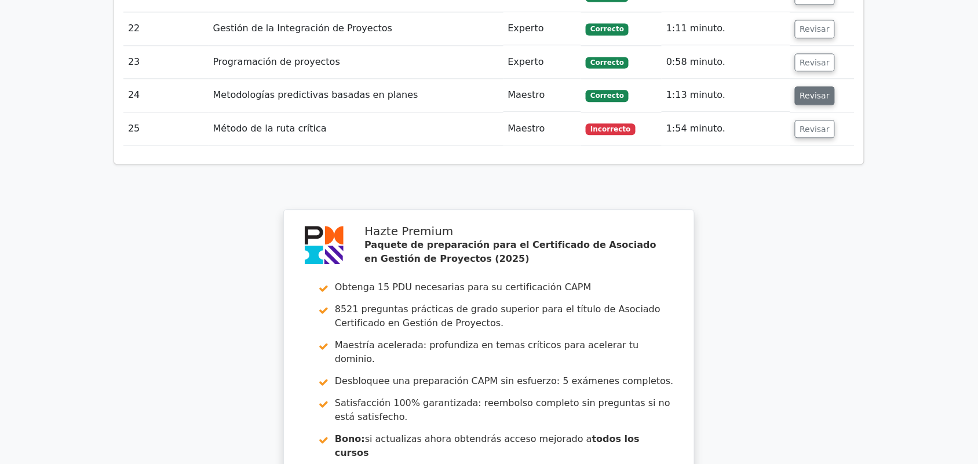
click at [820, 91] on font "Revisar" at bounding box center [815, 95] width 30 height 9
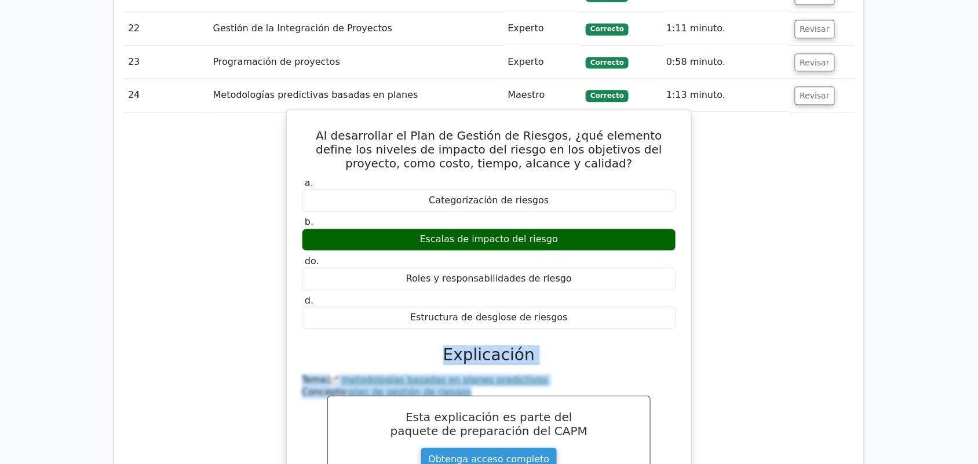
drag, startPoint x: 314, startPoint y: 355, endPoint x: 533, endPoint y: 370, distance: 220.2
click at [533, 370] on div "Al desarrollar el Plan de Gestión de Riesgos, ¿qué elemento define los niveles …" at bounding box center [489, 330] width 395 height 431
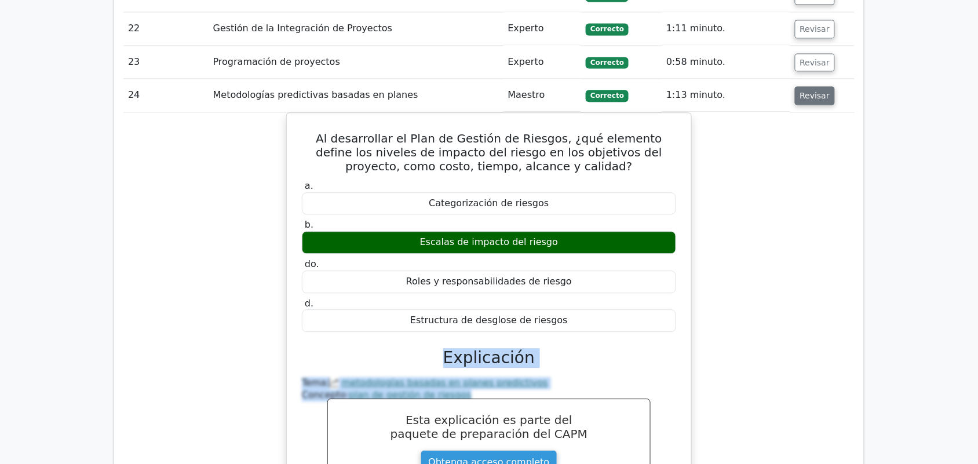
click at [800, 91] on font "Revisar" at bounding box center [815, 95] width 30 height 9
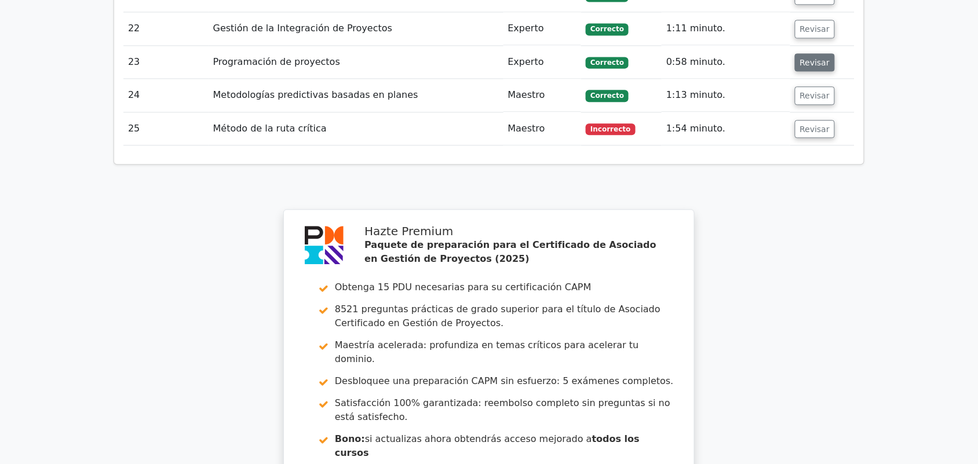
click at [806, 57] on font "Revisar" at bounding box center [815, 61] width 30 height 9
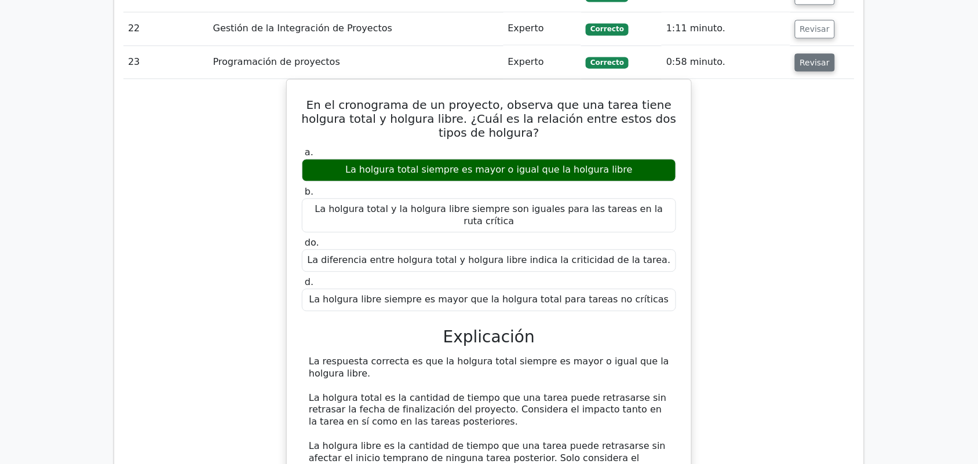
click at [806, 57] on font "Revisar" at bounding box center [815, 61] width 30 height 9
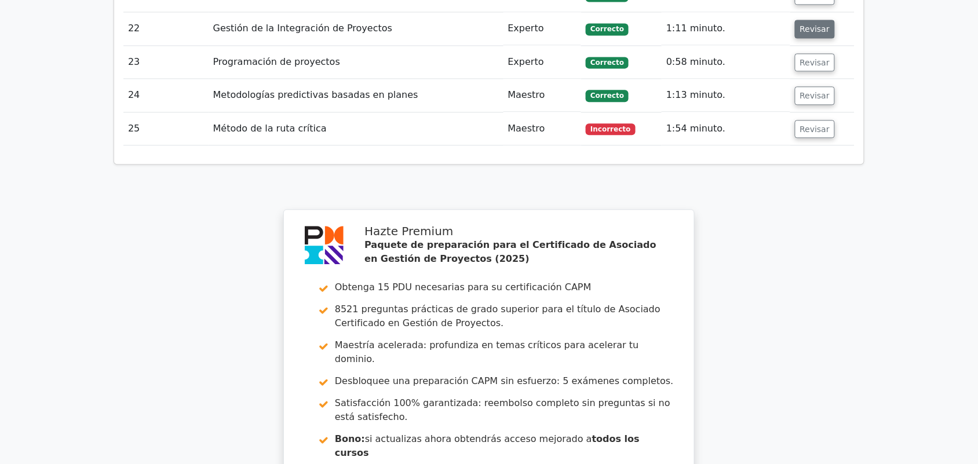
click at [804, 24] on font "Revisar" at bounding box center [815, 28] width 30 height 9
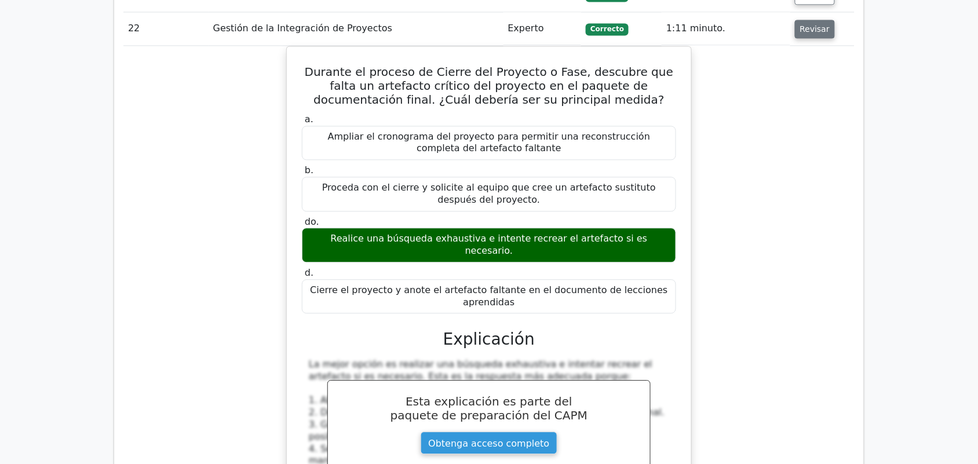
click at [804, 24] on font "Revisar" at bounding box center [815, 28] width 30 height 9
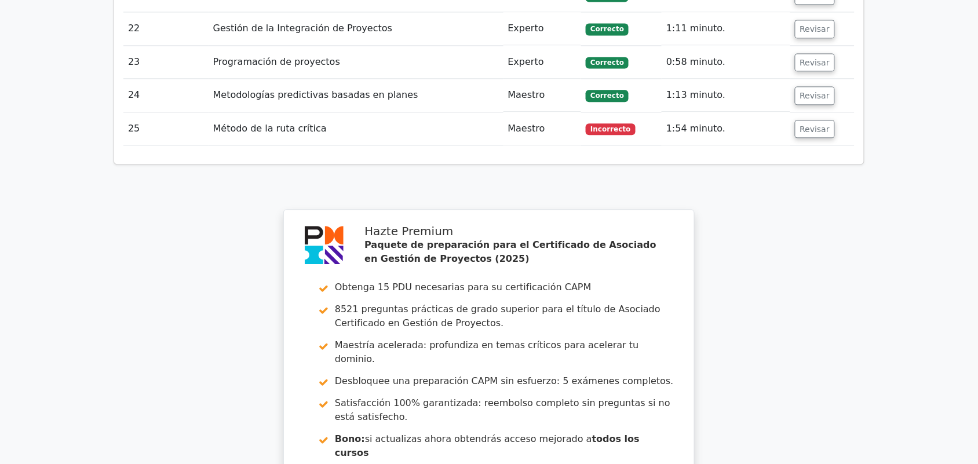
click at [815, 86] on td "Revisar" at bounding box center [823, 95] width 64 height 33
click at [813, 91] on font "Revisar" at bounding box center [815, 95] width 30 height 9
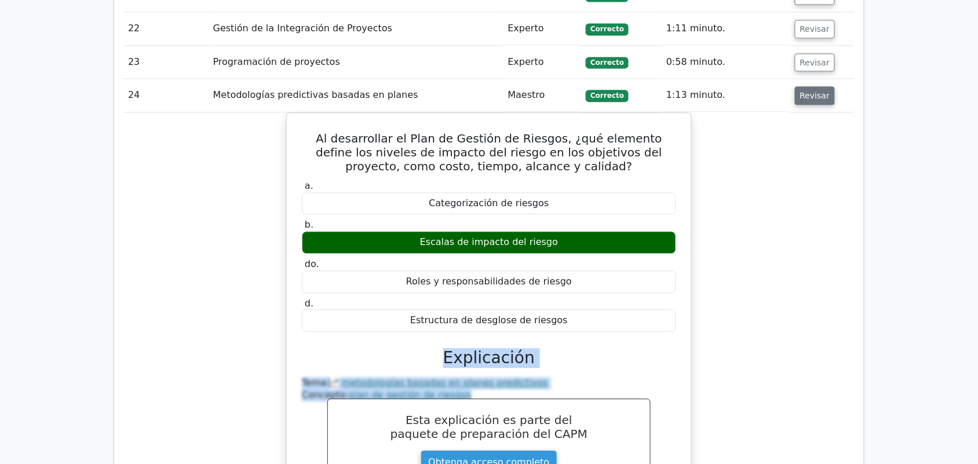
click at [813, 91] on font "Revisar" at bounding box center [815, 95] width 30 height 9
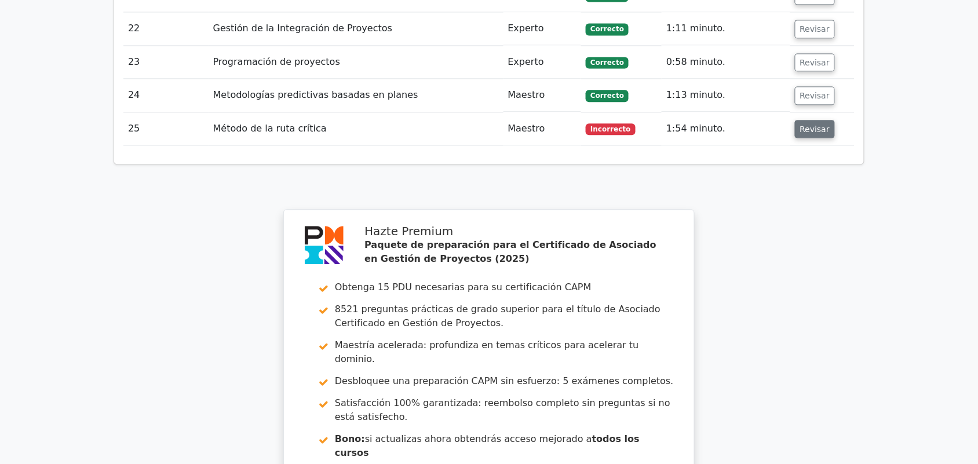
click at [817, 124] on font "Revisar" at bounding box center [815, 128] width 30 height 9
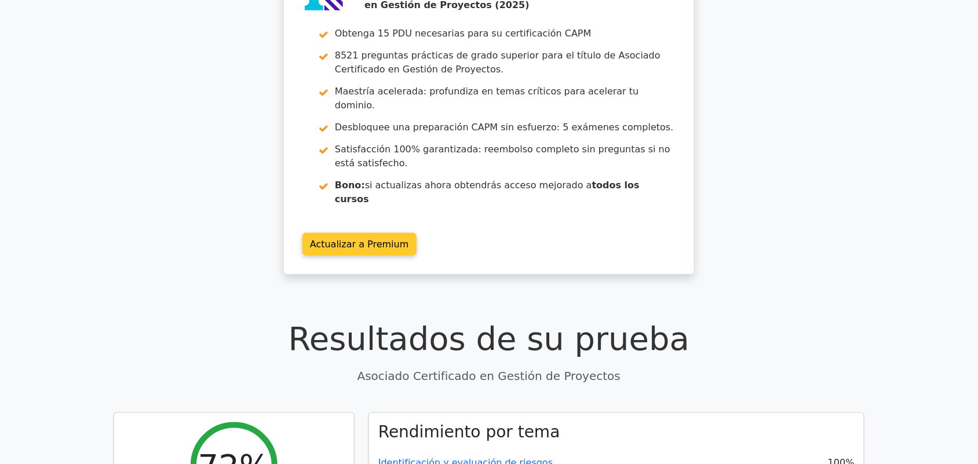
scroll to position [0, 0]
